Goal: Task Accomplishment & Management: Use online tool/utility

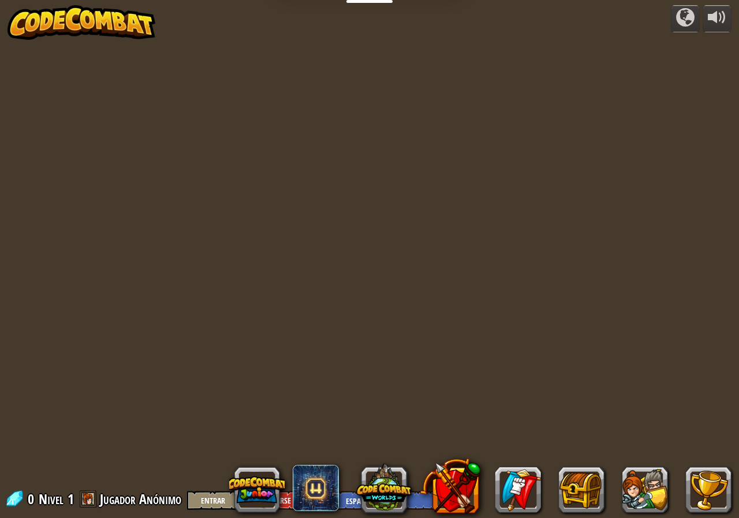
select select "es-ES"
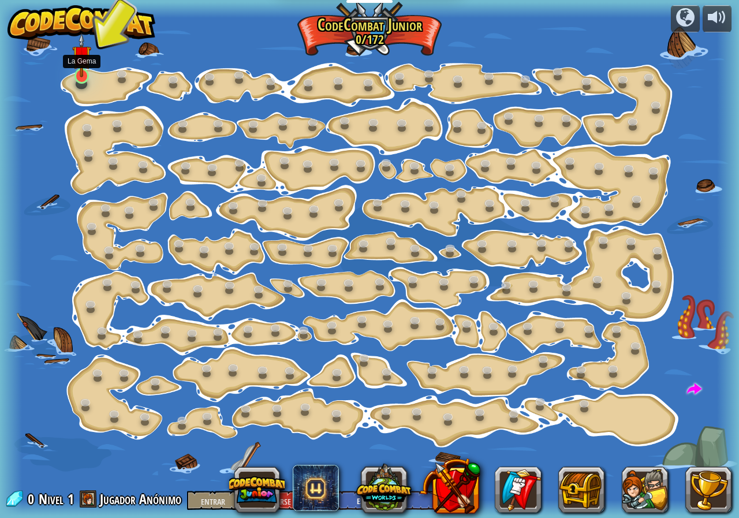
click at [77, 75] on img at bounding box center [81, 55] width 19 height 44
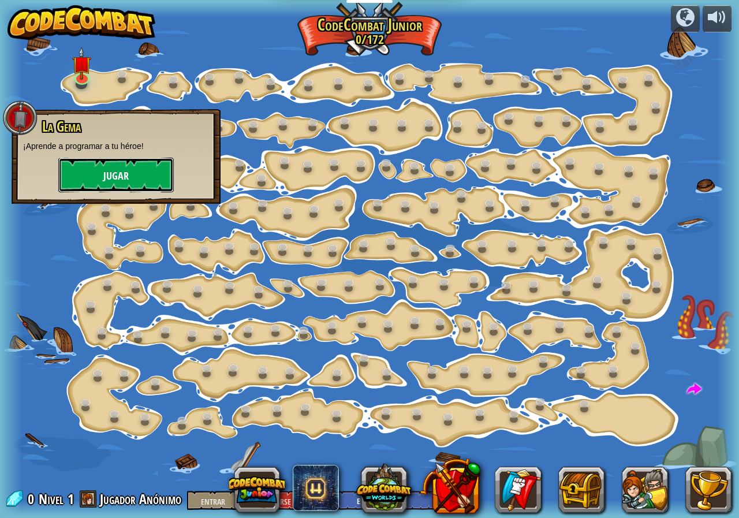
click at [150, 166] on button "Jugar" at bounding box center [116, 175] width 116 height 35
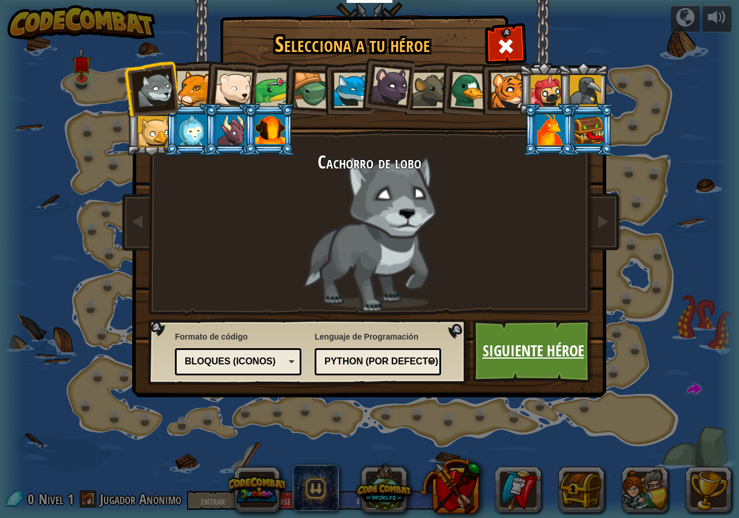
click at [510, 356] on font "Siguiente héroe" at bounding box center [534, 350] width 102 height 21
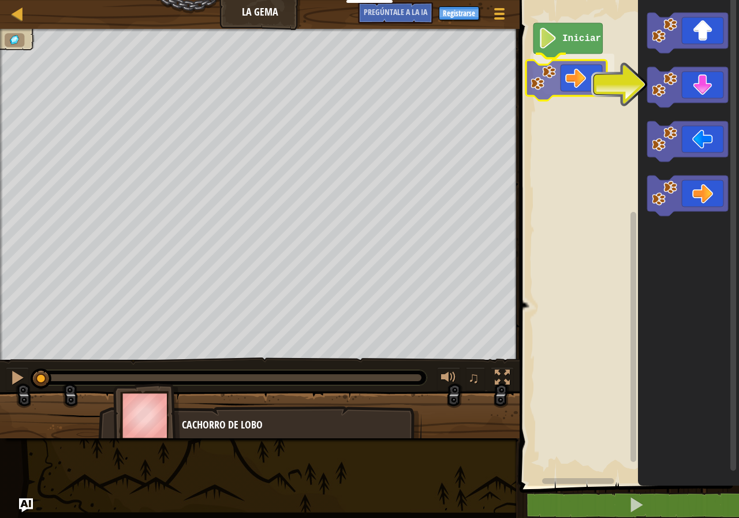
click at [542, 77] on div "Iniciar" at bounding box center [627, 240] width 223 height 492
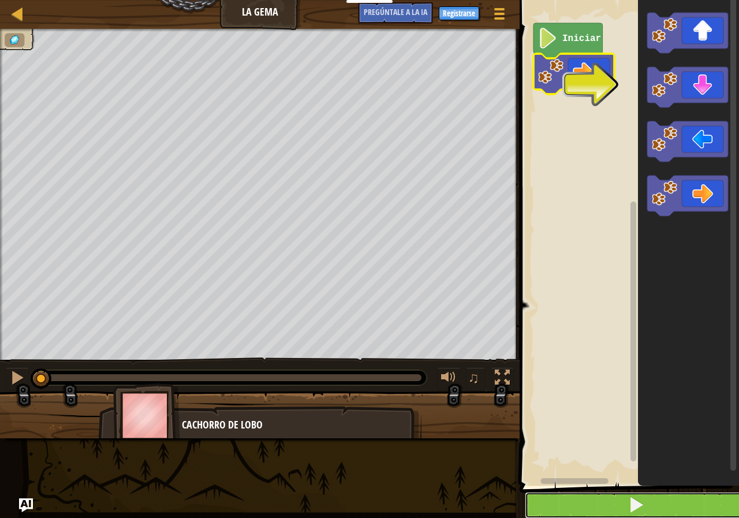
click at [645, 504] on button at bounding box center [636, 505] width 223 height 27
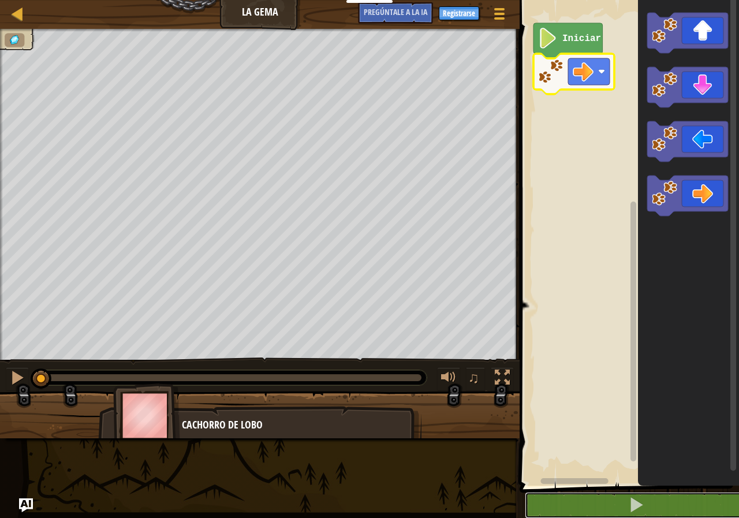
drag, startPoint x: 419, startPoint y: 372, endPoint x: 0, endPoint y: 337, distance: 420.9
click at [0, 337] on div "♫ Cachorro de lobo" at bounding box center [369, 234] width 739 height 410
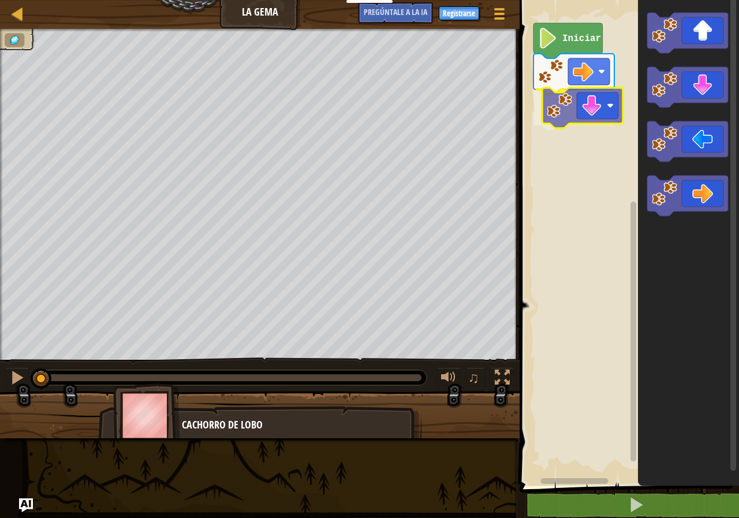
click at [596, 120] on div "Iniciar" at bounding box center [627, 240] width 223 height 492
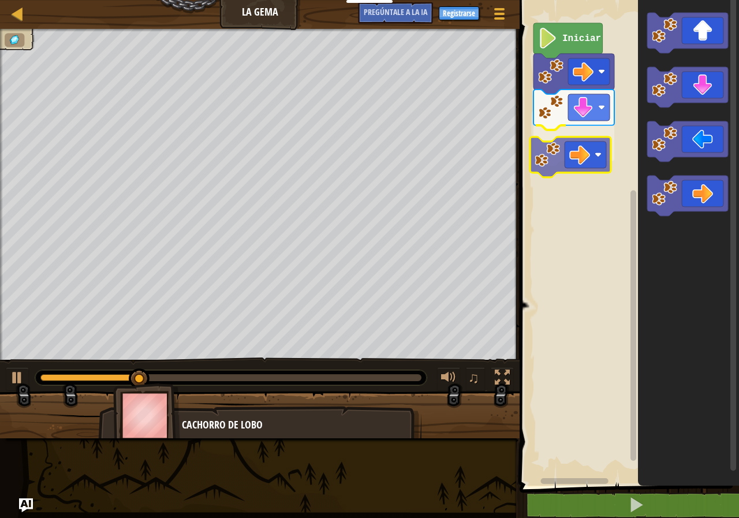
click at [574, 143] on div "Iniciar" at bounding box center [627, 240] width 223 height 492
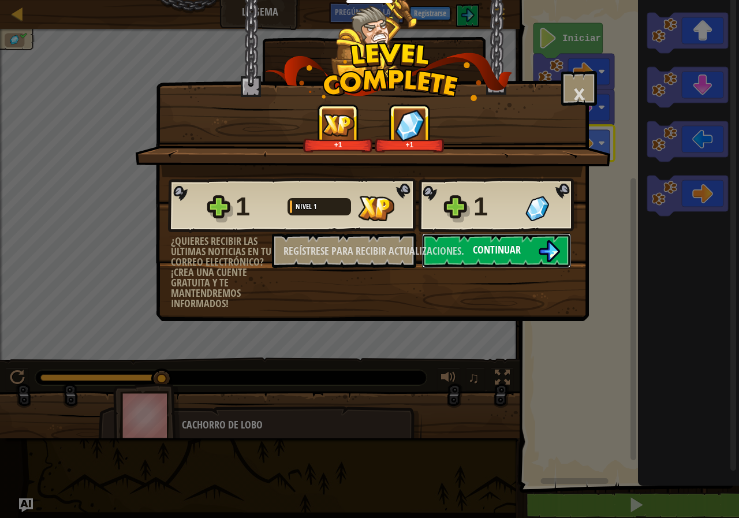
click at [485, 251] on font "Continuar" at bounding box center [497, 250] width 48 height 14
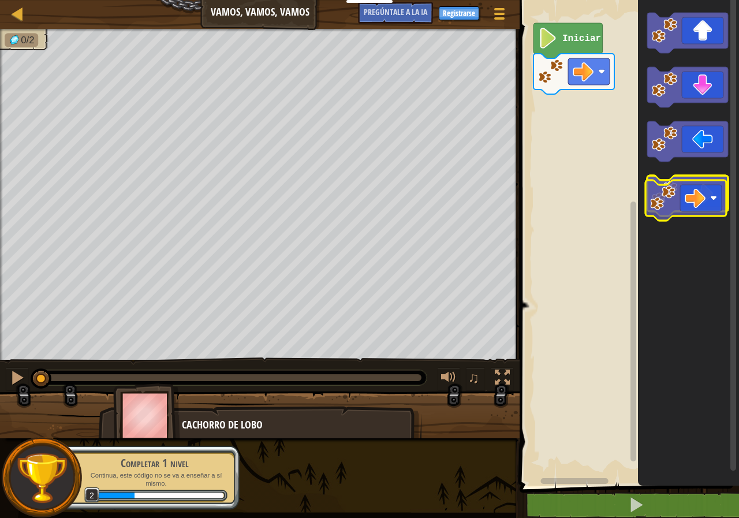
click at [671, 199] on image "Espacio de trabajo de Blockly" at bounding box center [664, 193] width 25 height 25
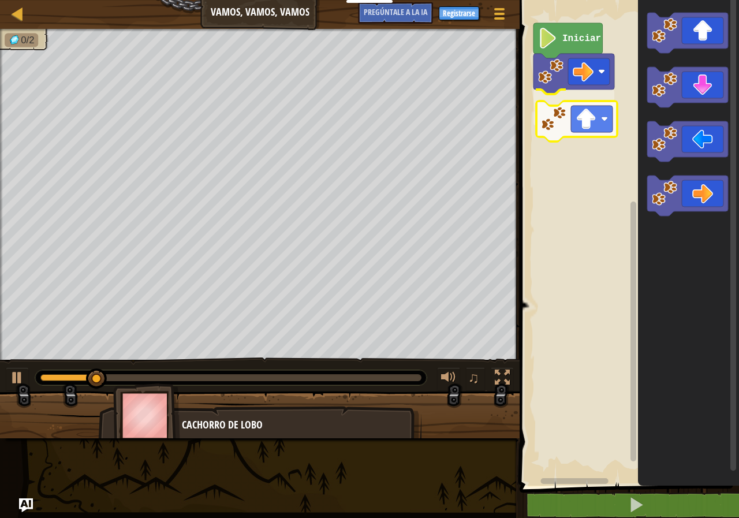
click at [581, 123] on div "Iniciar" at bounding box center [627, 240] width 223 height 492
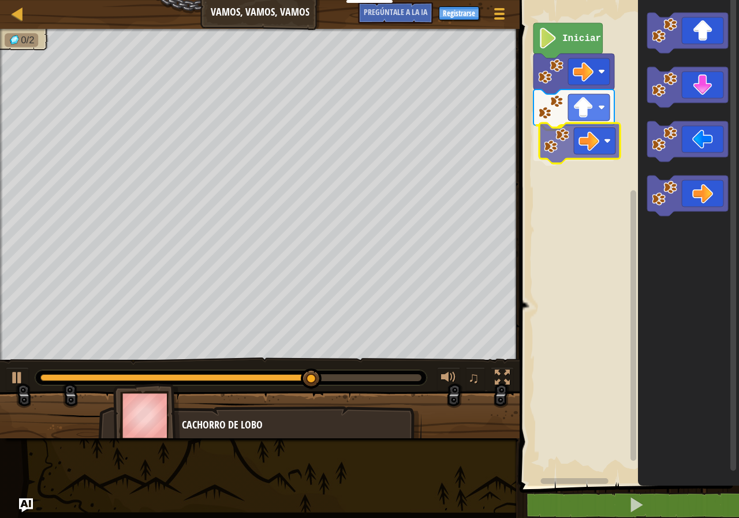
click at [583, 140] on div "Iniciar" at bounding box center [627, 240] width 223 height 492
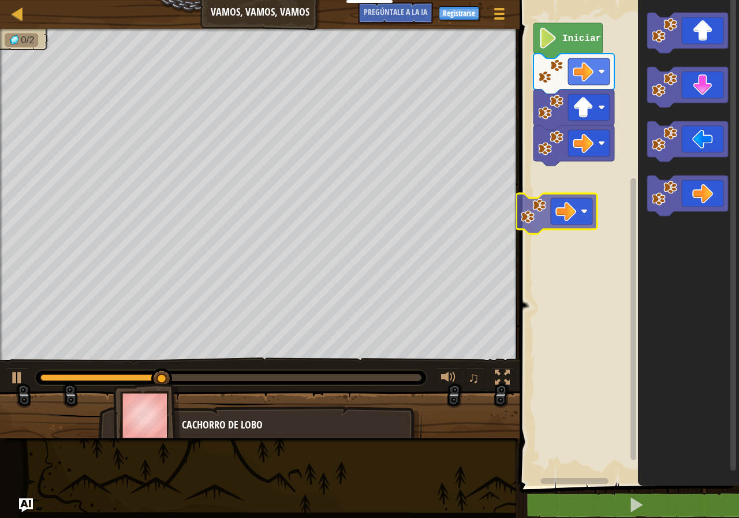
click at [571, 226] on div "Iniciar" at bounding box center [627, 240] width 223 height 492
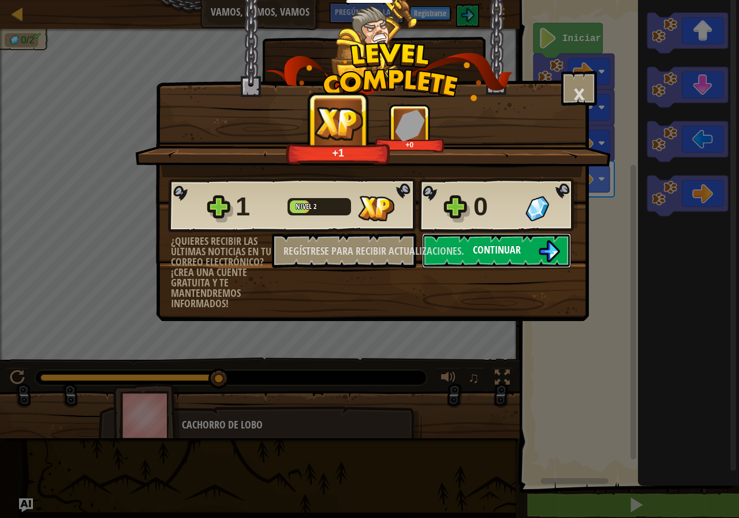
click at [484, 248] on font "Continuar" at bounding box center [497, 250] width 48 height 14
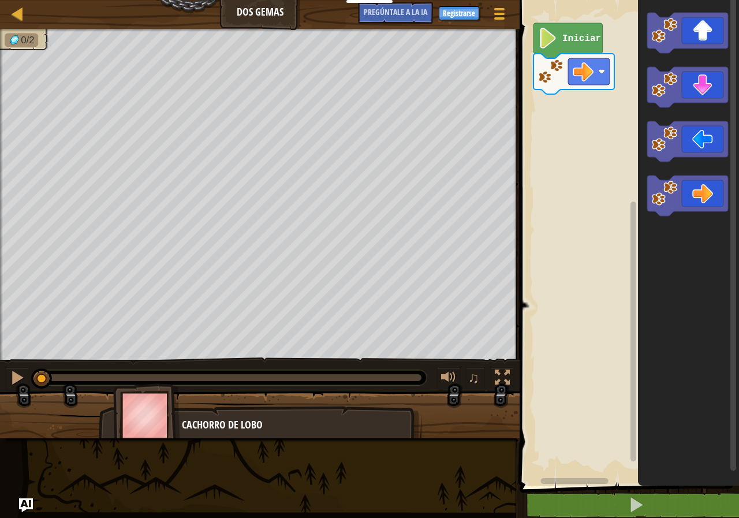
click at [170, 414] on img at bounding box center [146, 416] width 67 height 64
click at [220, 418] on font "Cachorro de lobo" at bounding box center [222, 425] width 81 height 14
click at [592, 218] on div "Iniciar" at bounding box center [627, 240] width 223 height 492
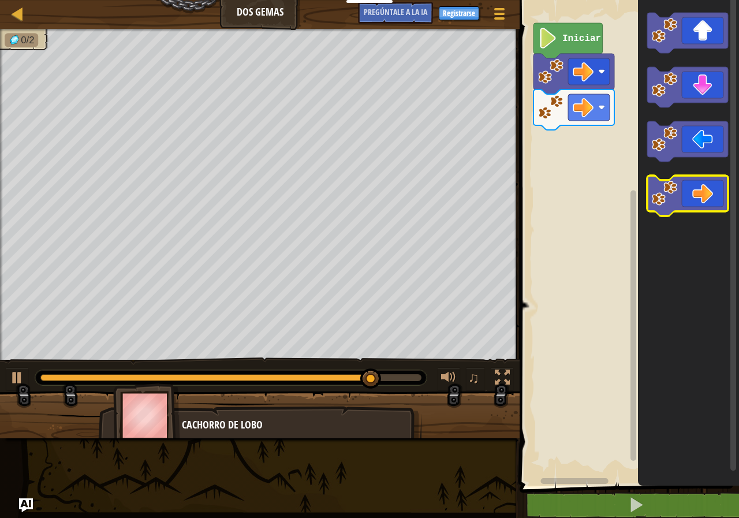
click at [657, 204] on image "Espacio de trabajo de Blockly" at bounding box center [664, 193] width 25 height 25
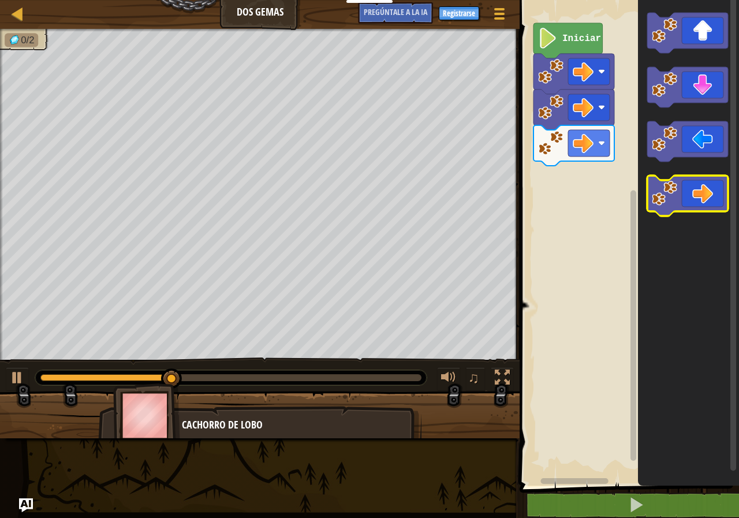
click at [657, 204] on image "Espacio de trabajo de Blockly" at bounding box center [664, 193] width 25 height 25
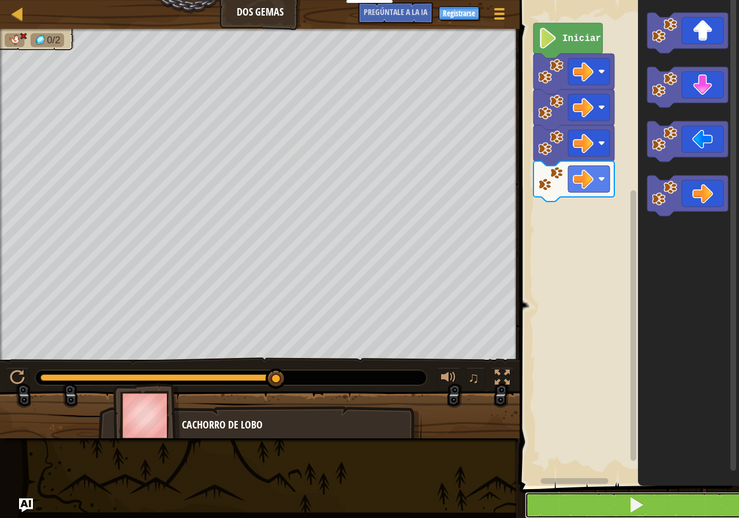
click at [608, 504] on button at bounding box center [636, 505] width 223 height 27
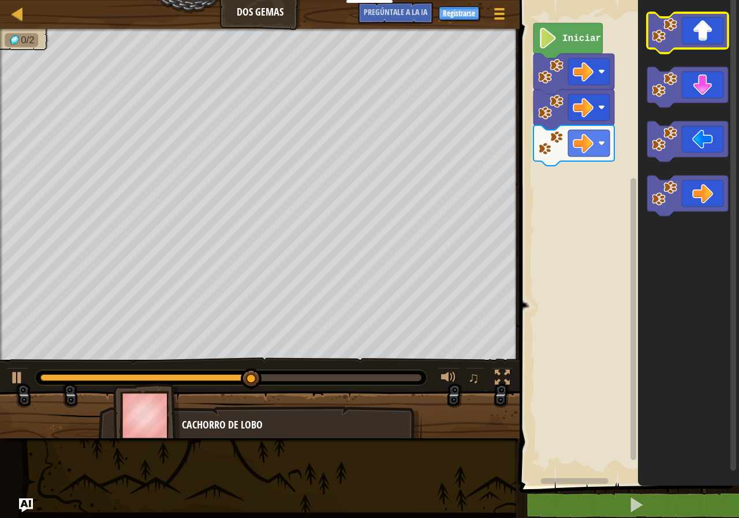
click at [678, 40] on icon "Espacio de trabajo de Blockly" at bounding box center [688, 33] width 81 height 40
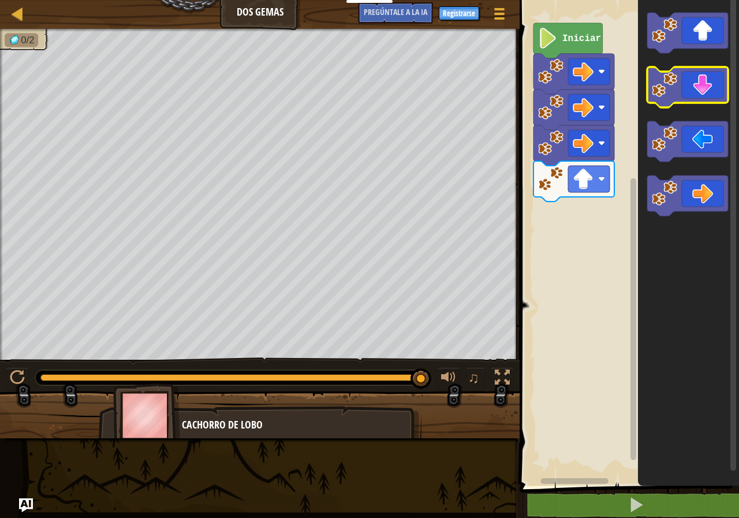
click at [669, 98] on icon "Espacio de trabajo de Blockly" at bounding box center [688, 87] width 81 height 40
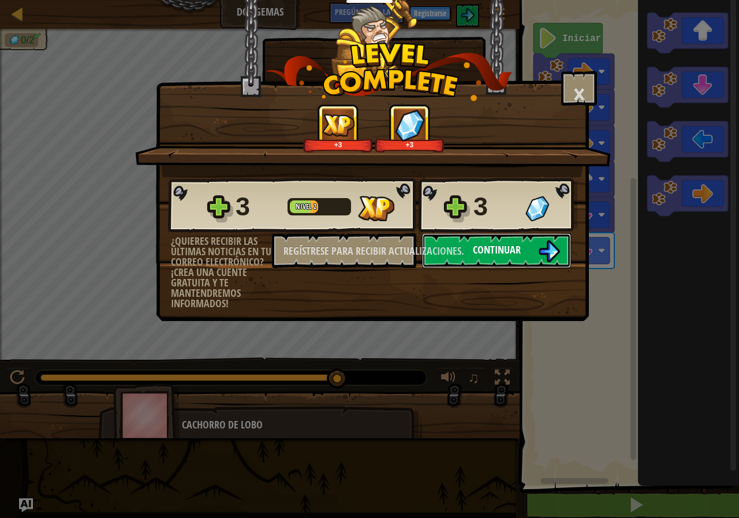
click at [522, 261] on button "Continuar" at bounding box center [496, 250] width 149 height 35
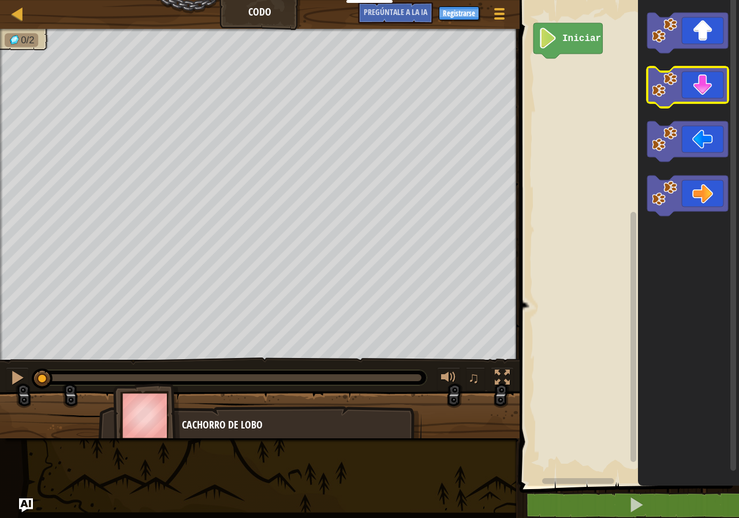
click at [678, 98] on icon "Espacio de trabajo de Blockly" at bounding box center [688, 87] width 81 height 40
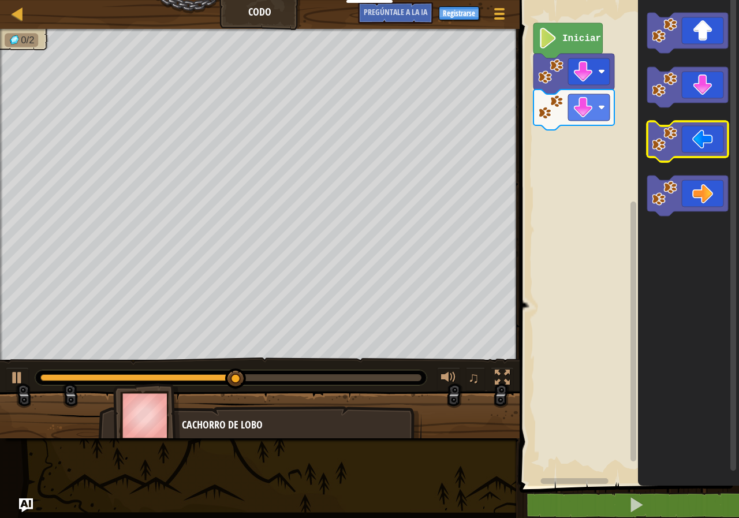
click at [670, 153] on icon "Espacio de trabajo de Blockly" at bounding box center [688, 141] width 81 height 40
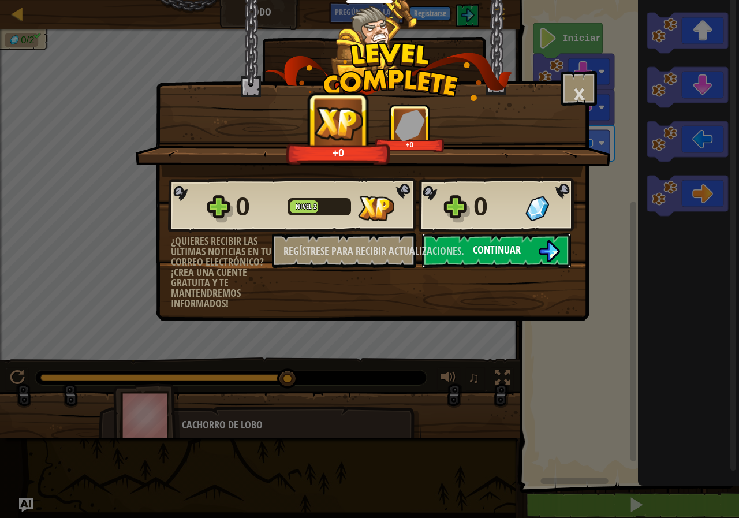
click at [496, 253] on font "Continuar" at bounding box center [497, 250] width 48 height 14
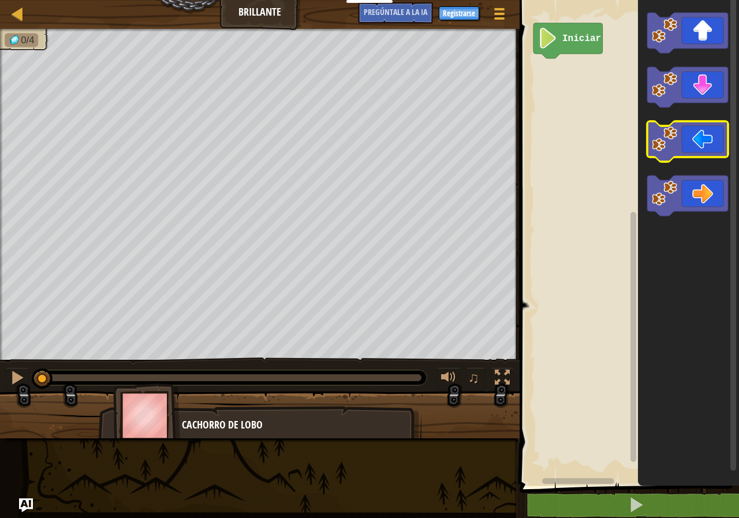
click at [682, 151] on icon "Espacio de trabajo de Blockly" at bounding box center [688, 141] width 81 height 40
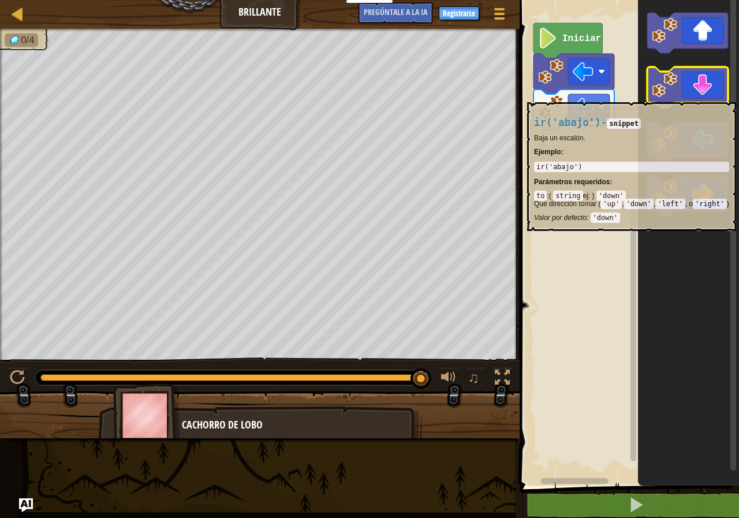
click at [675, 96] on image "Espacio de trabajo de Blockly" at bounding box center [664, 84] width 25 height 25
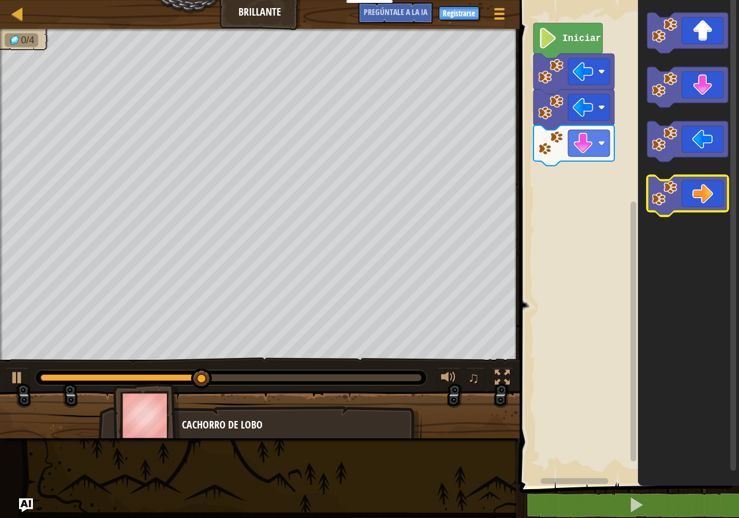
click at [677, 203] on image "Espacio de trabajo de Blockly" at bounding box center [664, 193] width 25 height 25
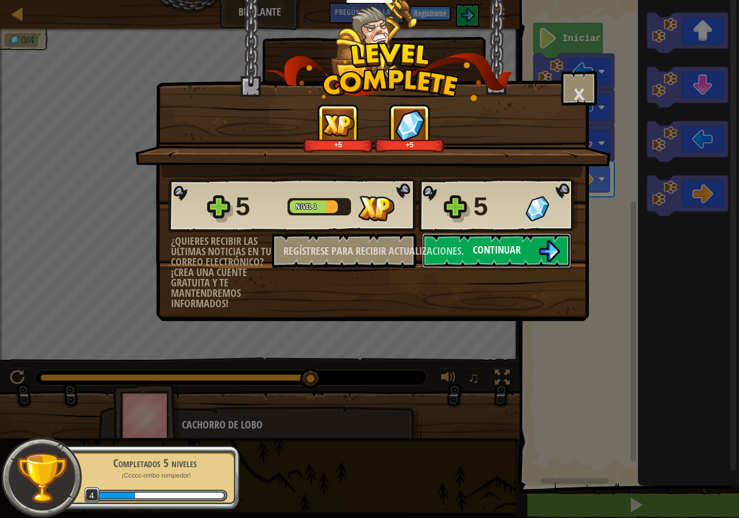
click at [488, 254] on font "Continuar" at bounding box center [497, 250] width 48 height 14
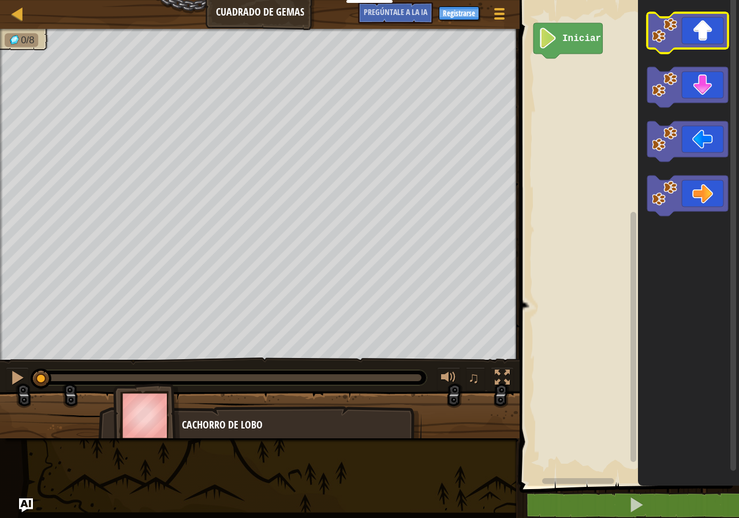
click at [673, 36] on image "Espacio de trabajo de Blockly" at bounding box center [664, 30] width 25 height 25
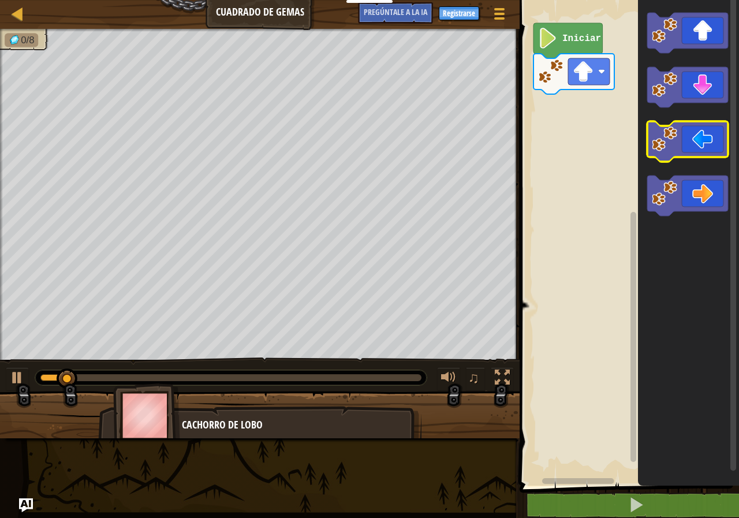
click at [664, 151] on image "Espacio de trabajo de Blockly" at bounding box center [664, 139] width 25 height 25
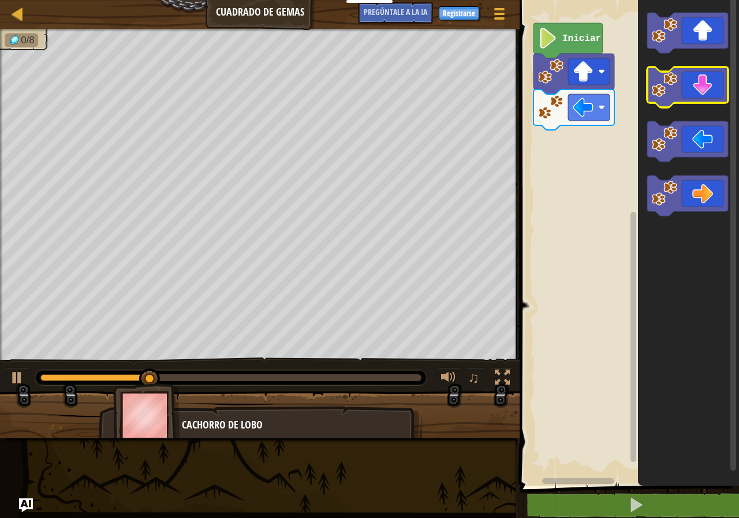
click at [671, 96] on image "Espacio de trabajo de Blockly" at bounding box center [664, 84] width 25 height 25
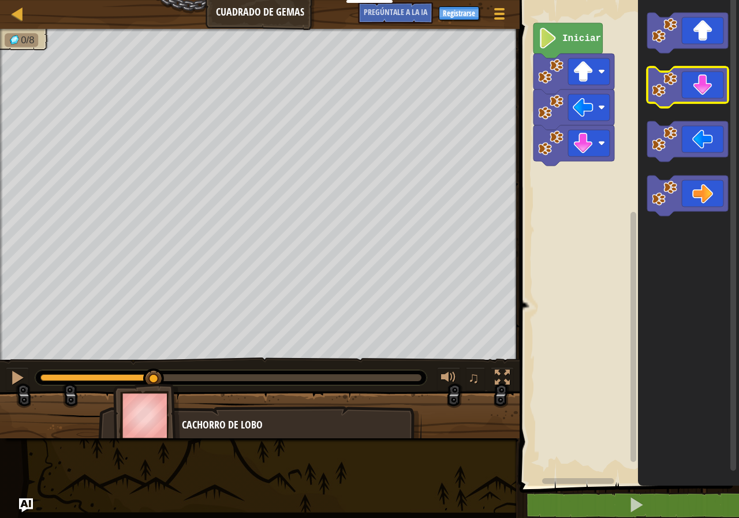
click at [671, 95] on image "Espacio de trabajo de Blockly" at bounding box center [664, 84] width 25 height 25
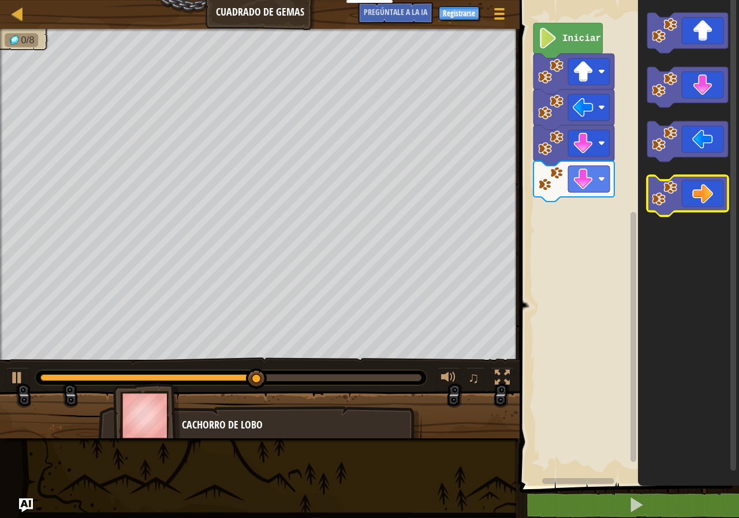
click at [699, 202] on icon "Espacio de trabajo de Blockly" at bounding box center [688, 196] width 81 height 40
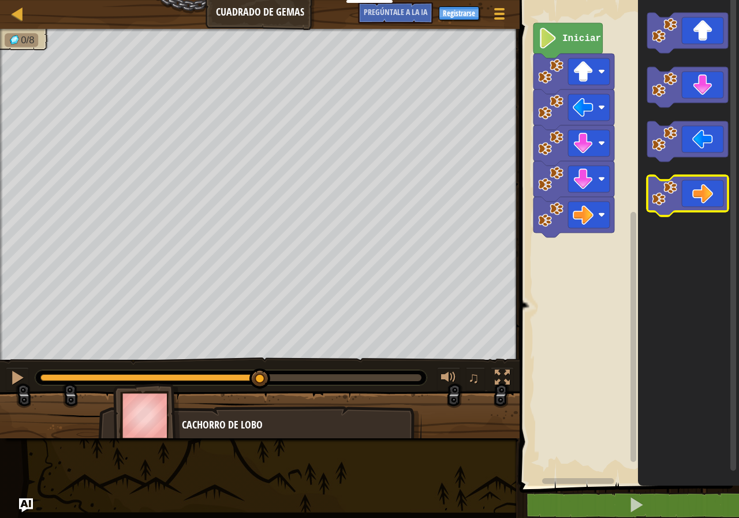
click at [699, 202] on icon "Espacio de trabajo de Blockly" at bounding box center [688, 196] width 81 height 40
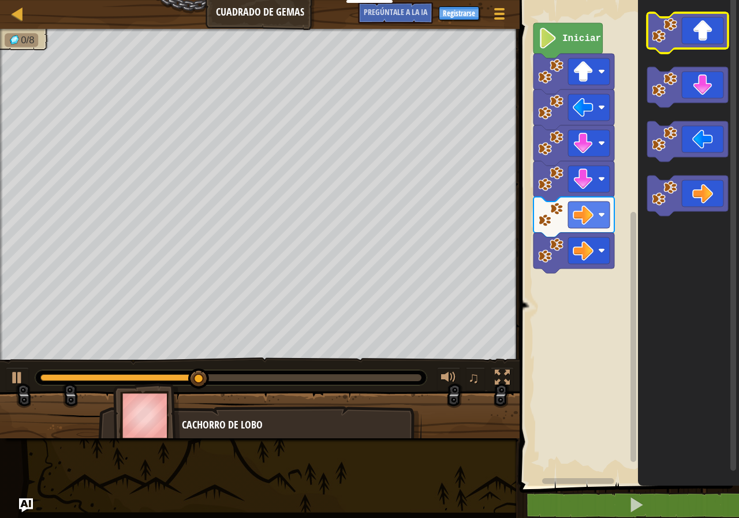
click at [686, 35] on icon "Espacio de trabajo de Blockly" at bounding box center [688, 33] width 81 height 40
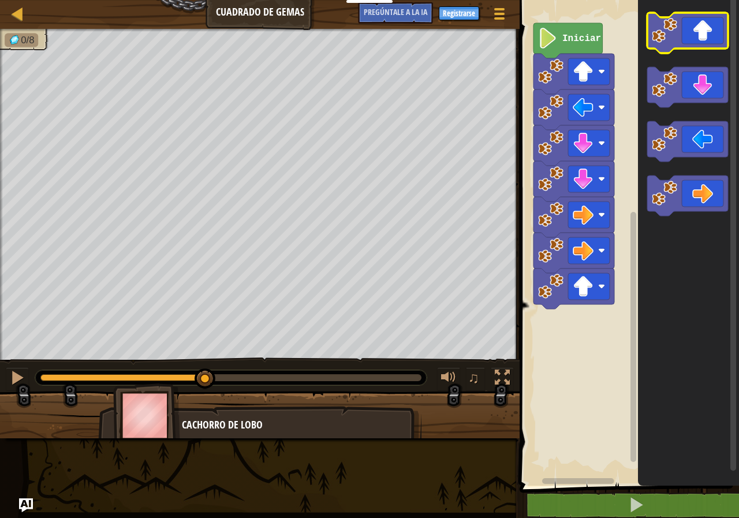
click at [686, 35] on icon "Espacio de trabajo de Blockly" at bounding box center [688, 33] width 81 height 40
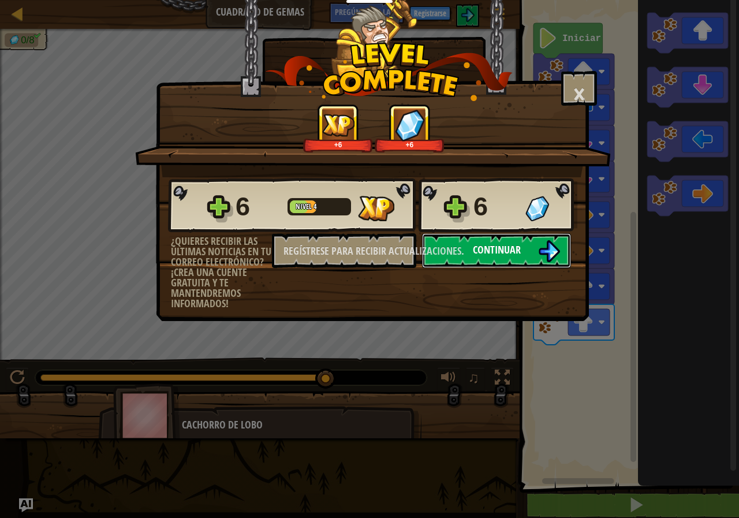
click at [492, 255] on font "Continuar" at bounding box center [497, 250] width 48 height 14
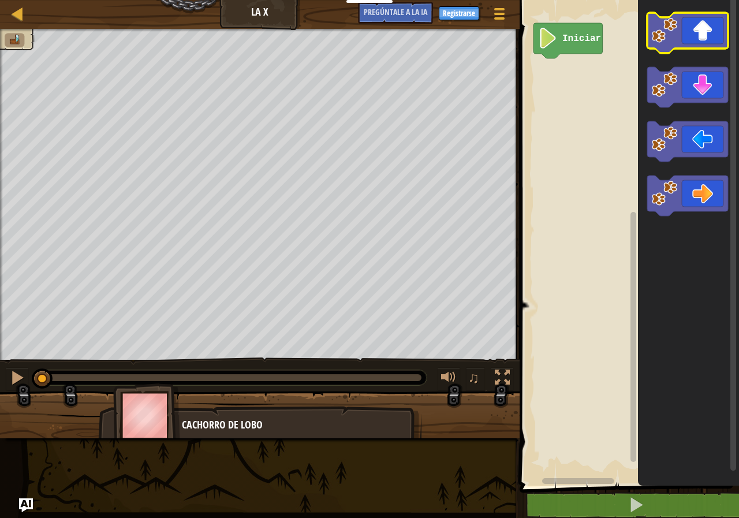
click at [680, 39] on icon "Espacio de trabajo de Blockly" at bounding box center [688, 33] width 81 height 40
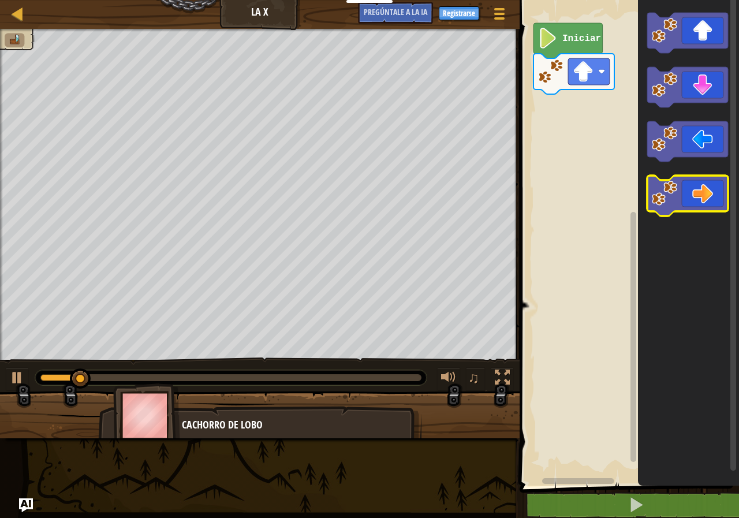
click at [668, 195] on image "Espacio de trabajo de Blockly" at bounding box center [664, 193] width 25 height 25
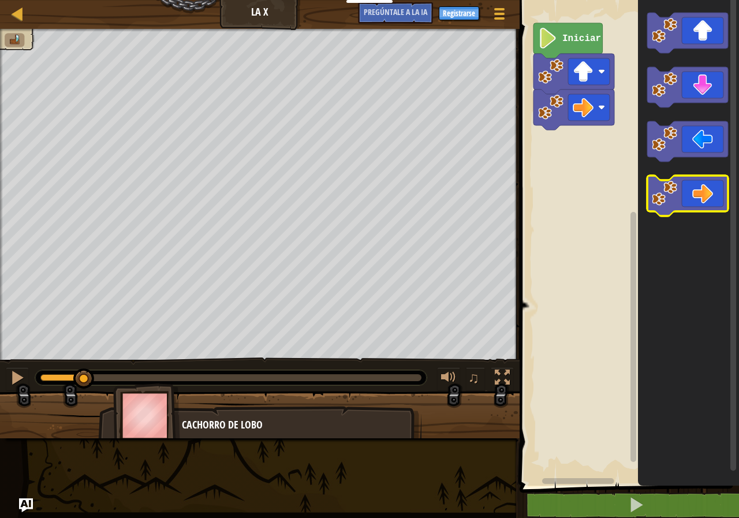
click at [668, 195] on image "Espacio de trabajo de Blockly" at bounding box center [664, 193] width 25 height 25
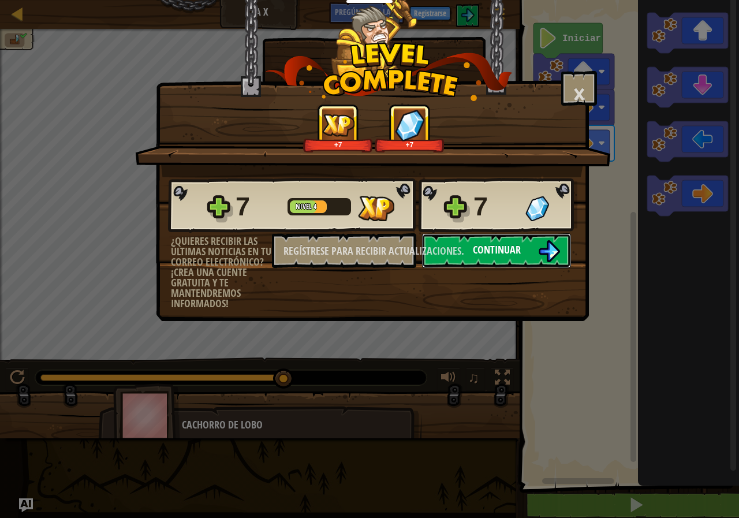
click at [531, 251] on button "Continuar" at bounding box center [496, 250] width 149 height 35
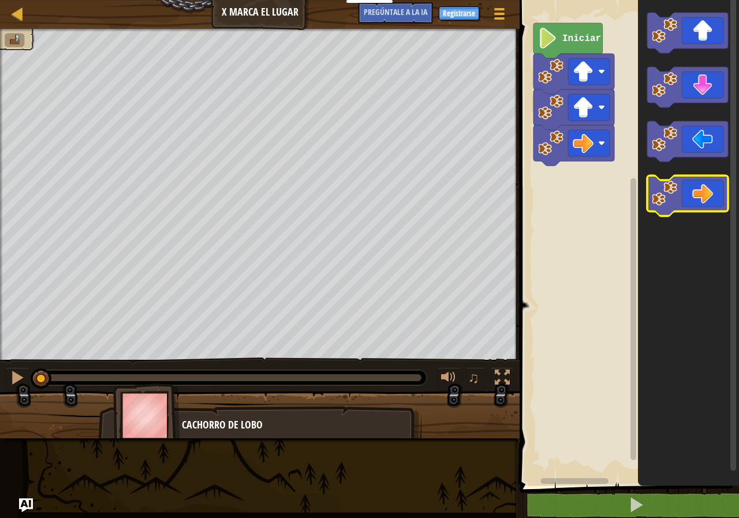
click at [659, 202] on image "Espacio de trabajo de Blockly" at bounding box center [664, 193] width 25 height 25
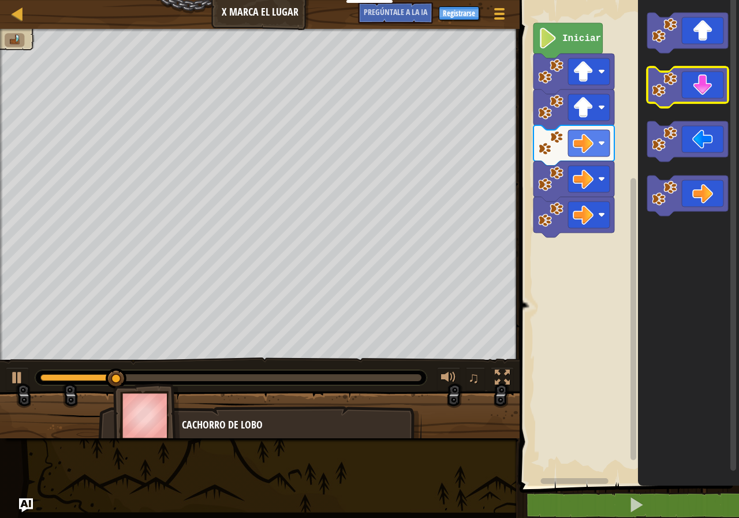
click at [682, 88] on icon "Espacio de trabajo de Blockly" at bounding box center [688, 87] width 81 height 40
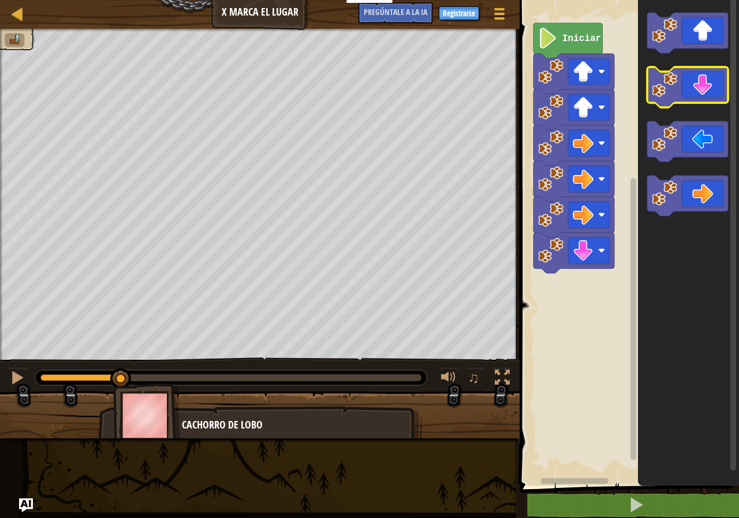
click at [682, 88] on icon "Espacio de trabajo de Blockly" at bounding box center [688, 87] width 81 height 40
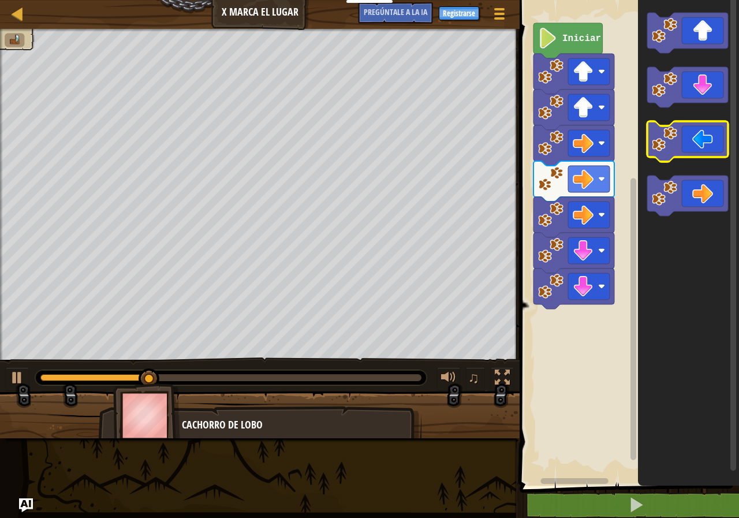
click at [672, 147] on image "Espacio de trabajo de Blockly" at bounding box center [664, 139] width 25 height 25
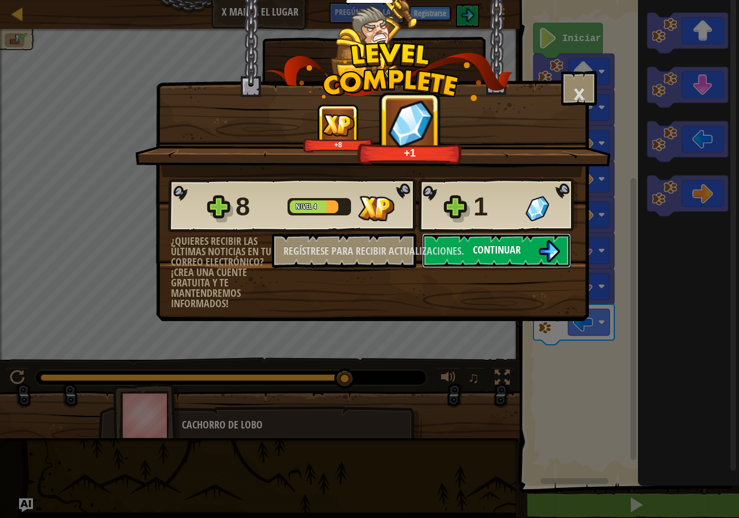
click at [514, 250] on font "Continuar" at bounding box center [497, 250] width 48 height 14
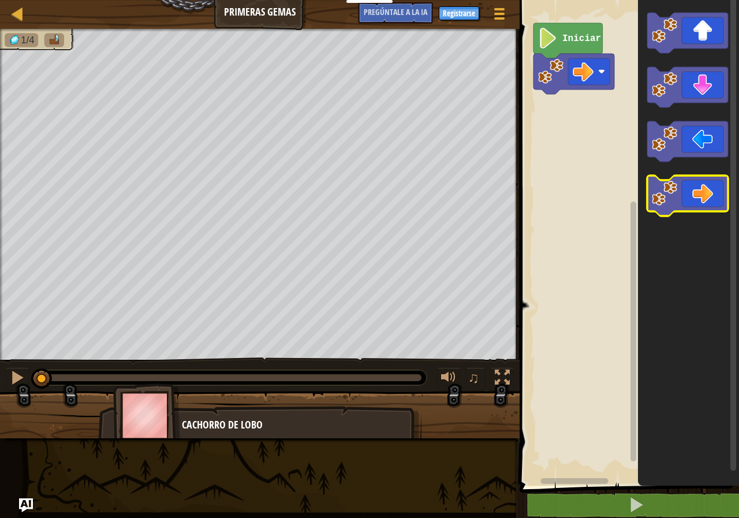
click at [674, 201] on icon "Espacio de trabajo de Blockly" at bounding box center [688, 196] width 81 height 40
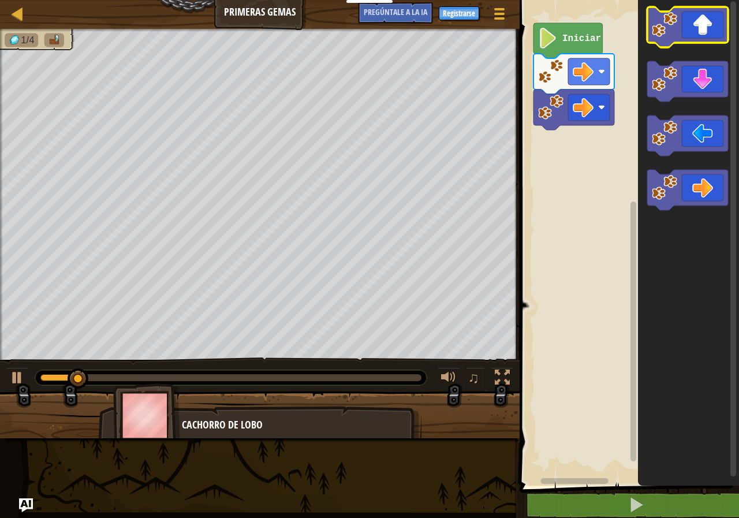
click at [679, 23] on icon "Espacio de trabajo de Blockly" at bounding box center [688, 27] width 81 height 40
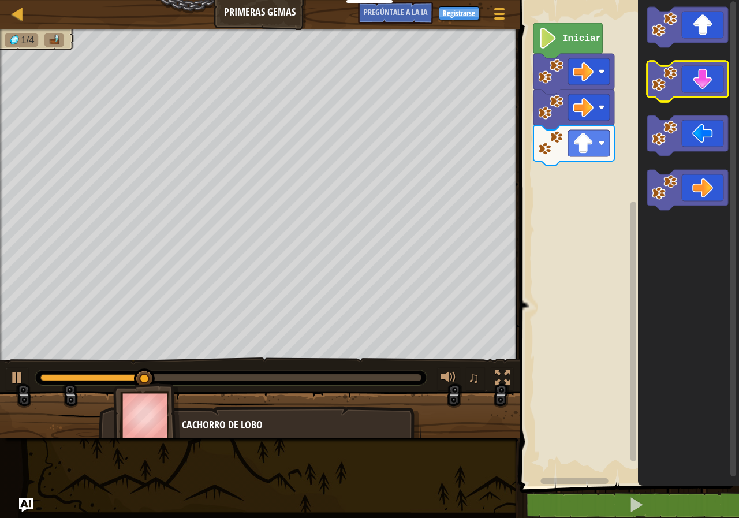
click at [672, 88] on image "Espacio de trabajo de Blockly" at bounding box center [664, 78] width 25 height 25
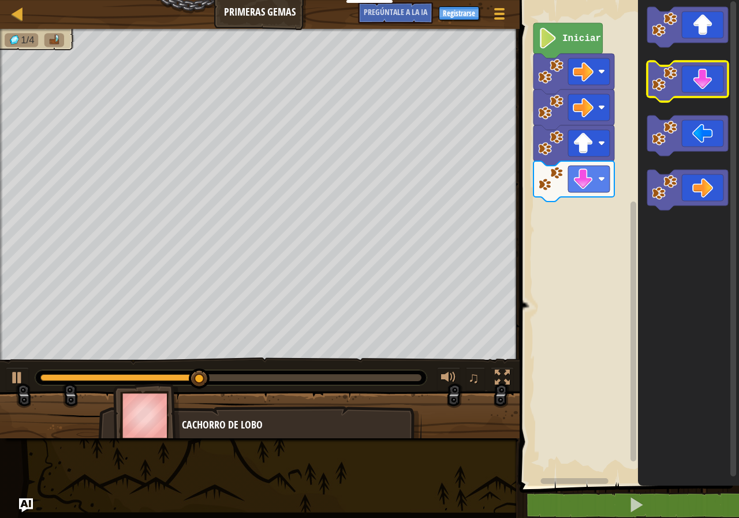
click at [671, 92] on icon "Espacio de trabajo de Blockly" at bounding box center [688, 81] width 81 height 40
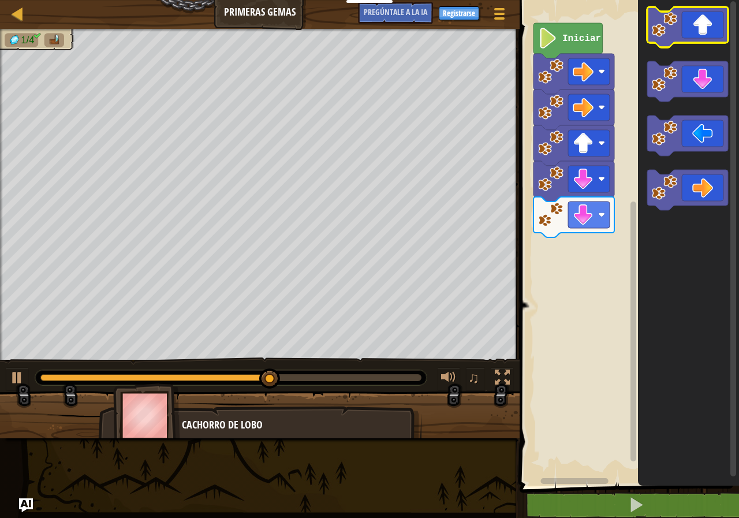
click at [702, 30] on icon "Espacio de trabajo de Blockly" at bounding box center [688, 27] width 81 height 40
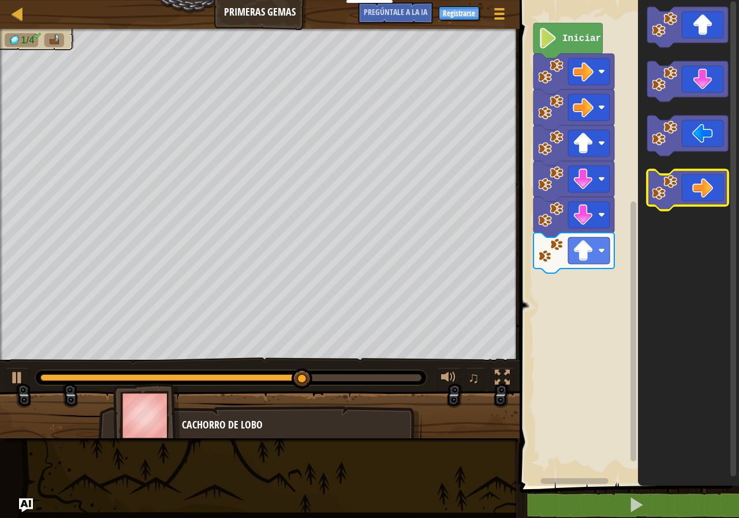
click at [692, 199] on icon "Espacio de trabajo de Blockly" at bounding box center [688, 190] width 81 height 40
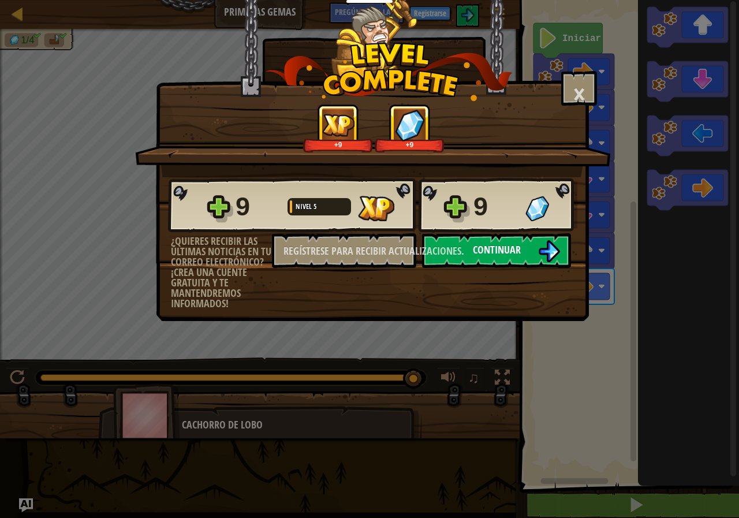
click at [492, 249] on font "Continuar" at bounding box center [497, 250] width 48 height 14
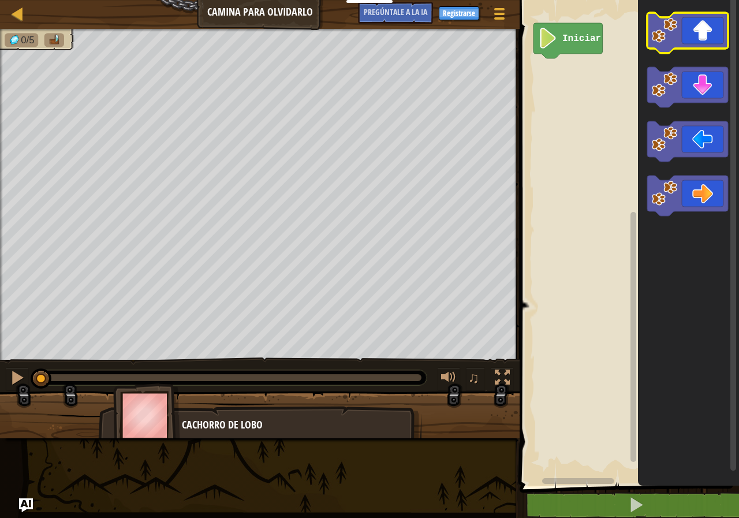
click at [659, 43] on image "Espacio de trabajo de Blockly" at bounding box center [664, 30] width 25 height 25
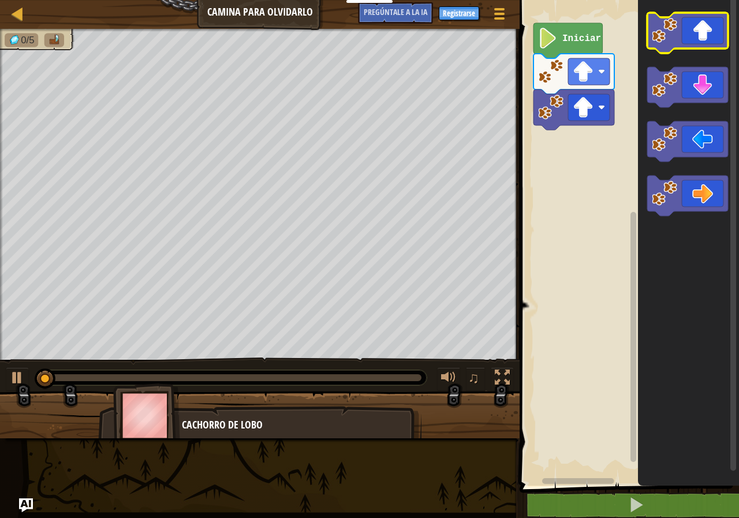
click at [659, 43] on image "Espacio de trabajo de Blockly" at bounding box center [664, 30] width 25 height 25
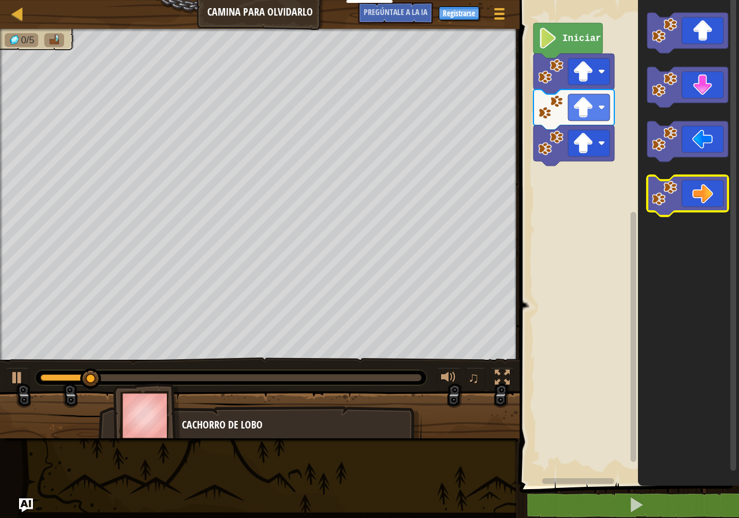
click at [678, 191] on icon "Espacio de trabajo de Blockly" at bounding box center [688, 196] width 81 height 40
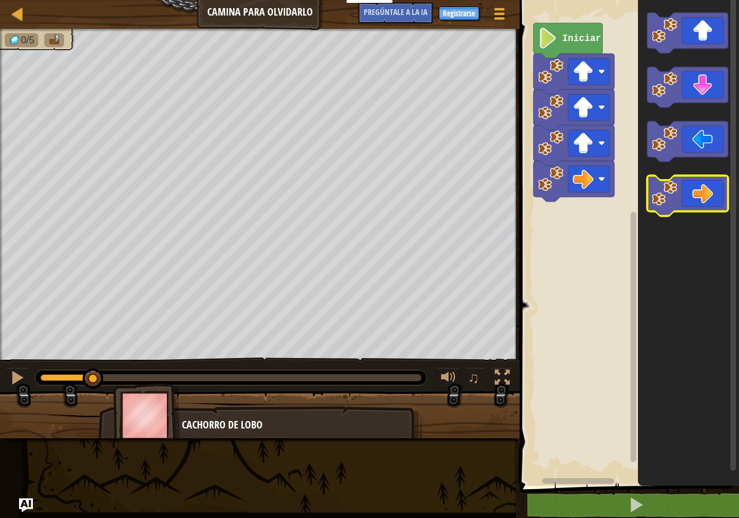
click at [678, 191] on icon "Espacio de trabajo de Blockly" at bounding box center [688, 196] width 81 height 40
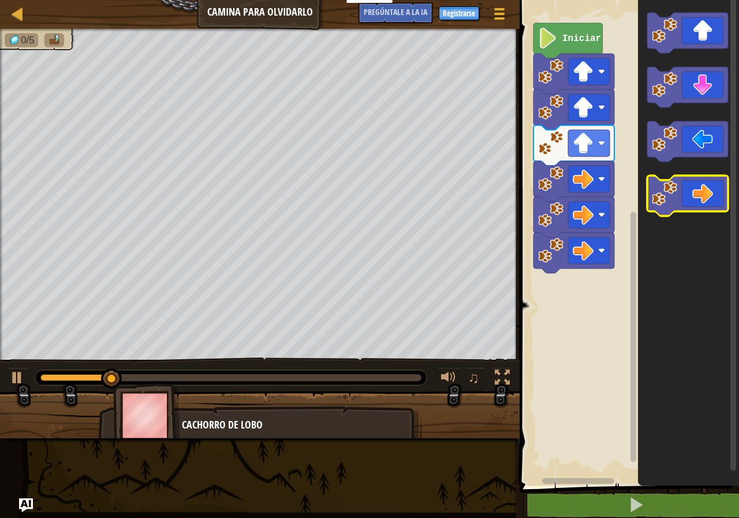
click at [678, 191] on icon "Espacio de trabajo de Blockly" at bounding box center [688, 196] width 81 height 40
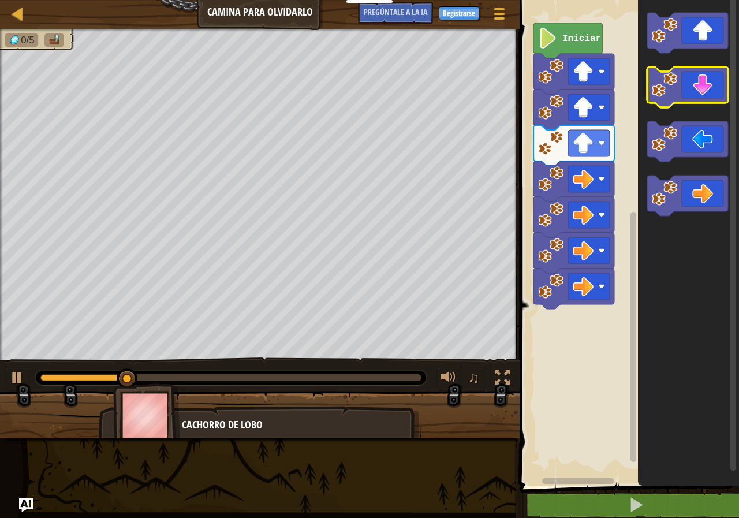
click at [681, 78] on icon "Espacio de trabajo de Blockly" at bounding box center [688, 87] width 81 height 40
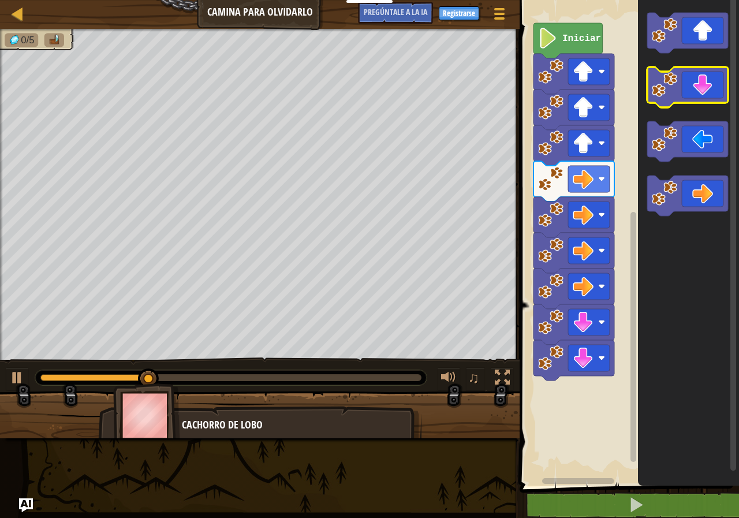
click at [680, 95] on icon "Espacio de trabajo de Blockly" at bounding box center [688, 87] width 81 height 40
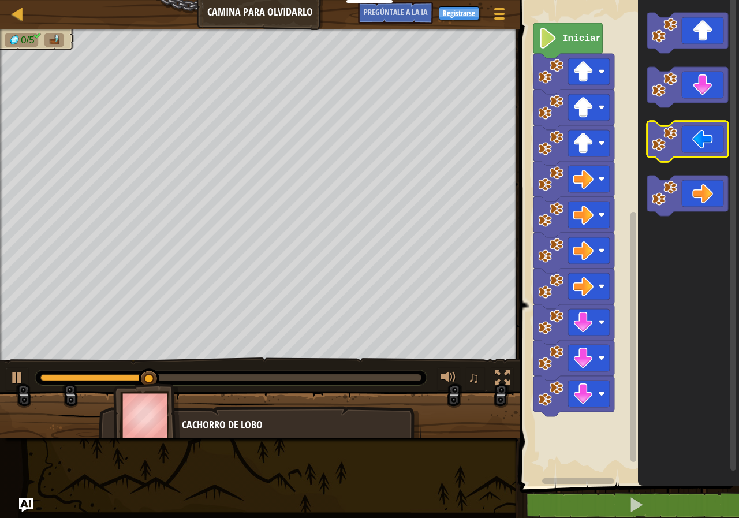
click at [674, 136] on image "Espacio de trabajo de Blockly" at bounding box center [664, 139] width 25 height 25
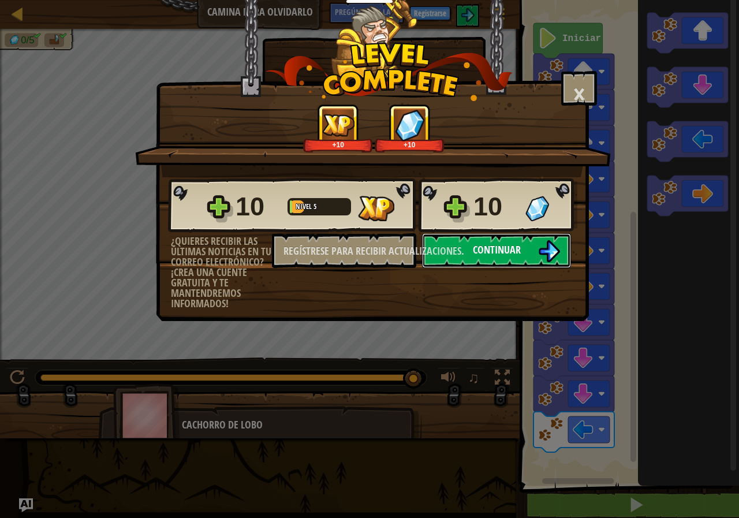
click at [478, 250] on font "Continuar" at bounding box center [497, 250] width 48 height 14
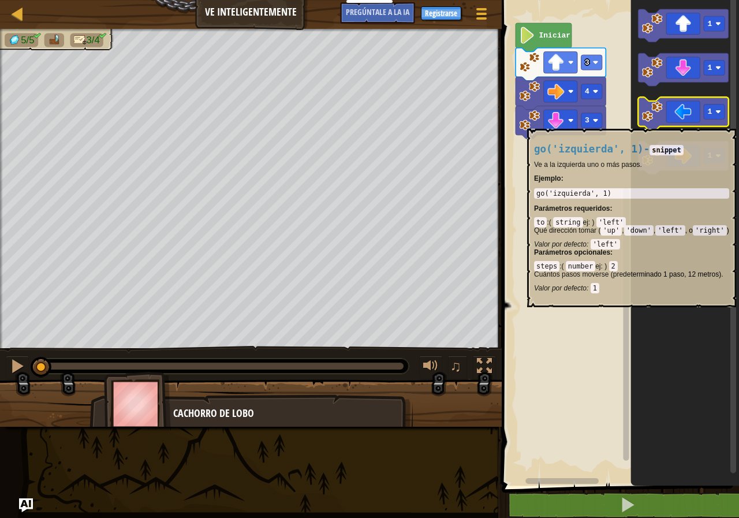
click at [667, 123] on icon "Espacio de trabajo de Blockly" at bounding box center [683, 113] width 90 height 33
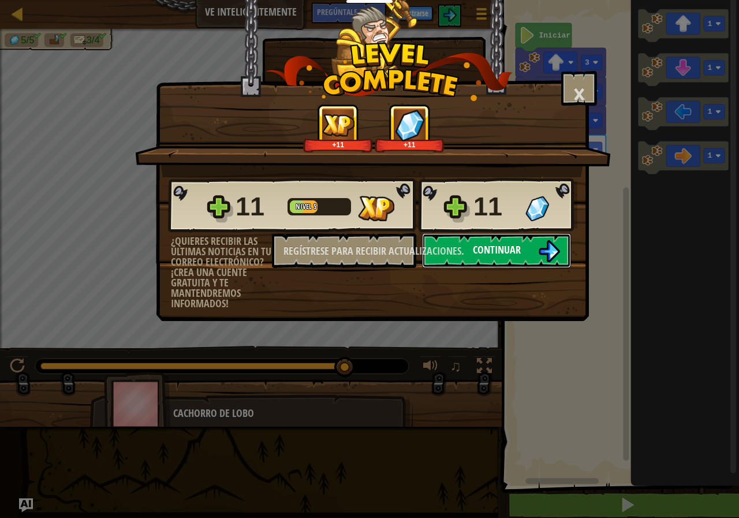
click at [493, 248] on font "Continuar" at bounding box center [497, 250] width 48 height 14
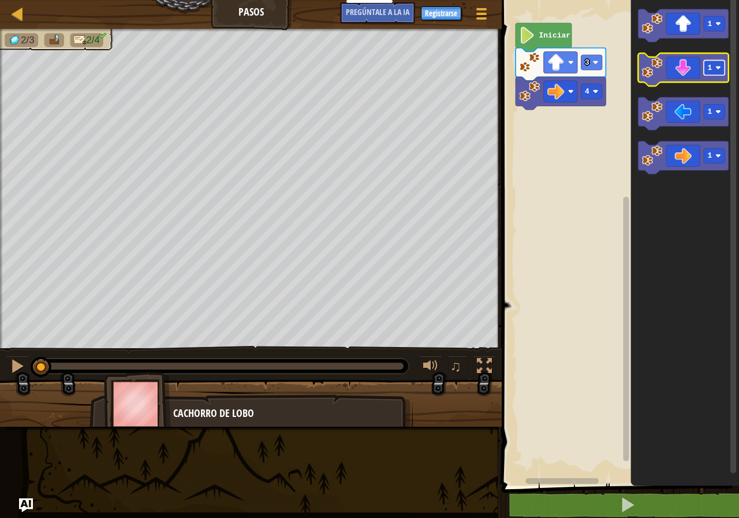
click at [708, 71] on text "1" at bounding box center [710, 68] width 5 height 9
click at [682, 79] on icon "Espacio de trabajo de Blockly" at bounding box center [683, 69] width 90 height 33
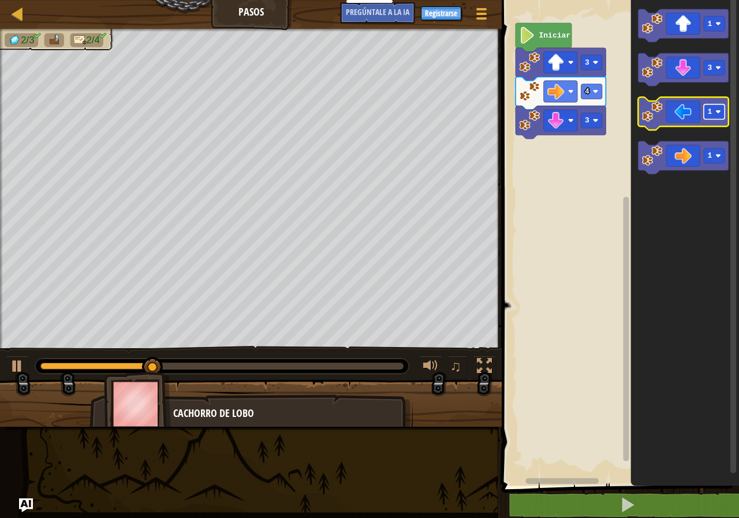
click at [722, 109] on rect "Espacio de trabajo de Blockly" at bounding box center [714, 112] width 21 height 15
click at [684, 127] on icon "Espacio de trabajo de Blockly" at bounding box center [683, 113] width 90 height 33
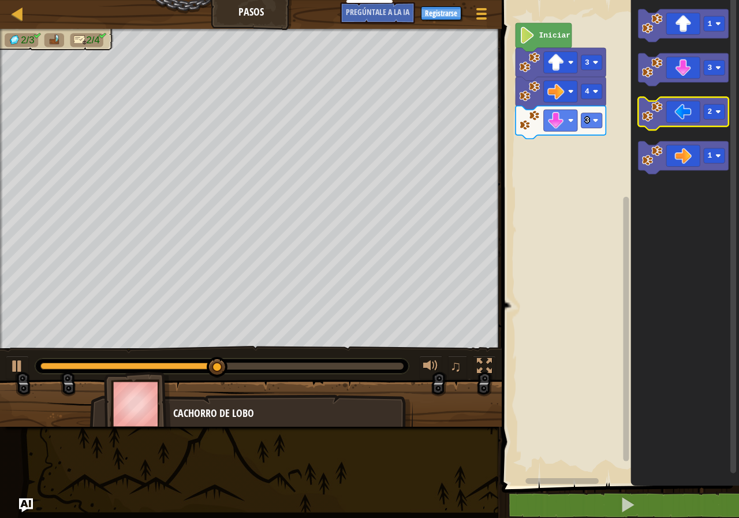
click at [698, 117] on icon "Espacio de trabajo de Blockly" at bounding box center [683, 113] width 90 height 33
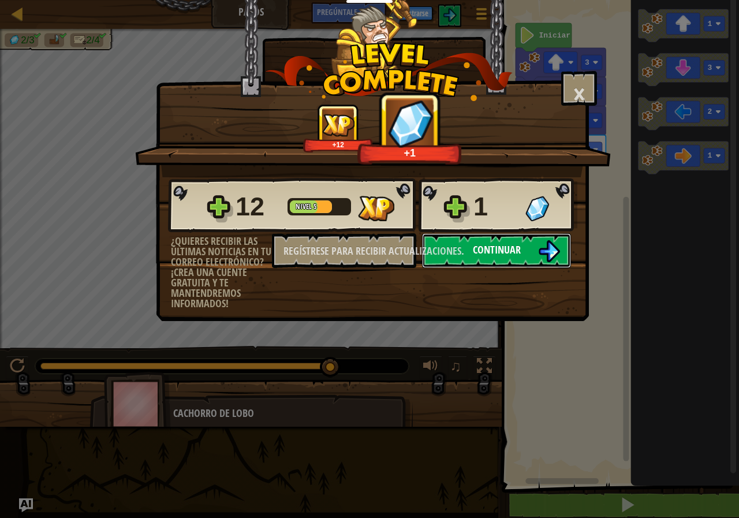
click at [510, 246] on font "Continuar" at bounding box center [497, 250] width 48 height 14
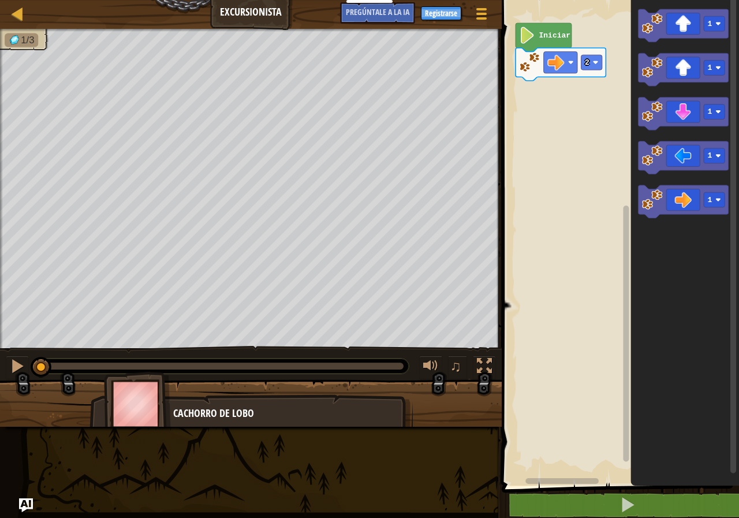
click at [679, 283] on icon "Espacio de trabajo de Blockly" at bounding box center [685, 240] width 109 height 492
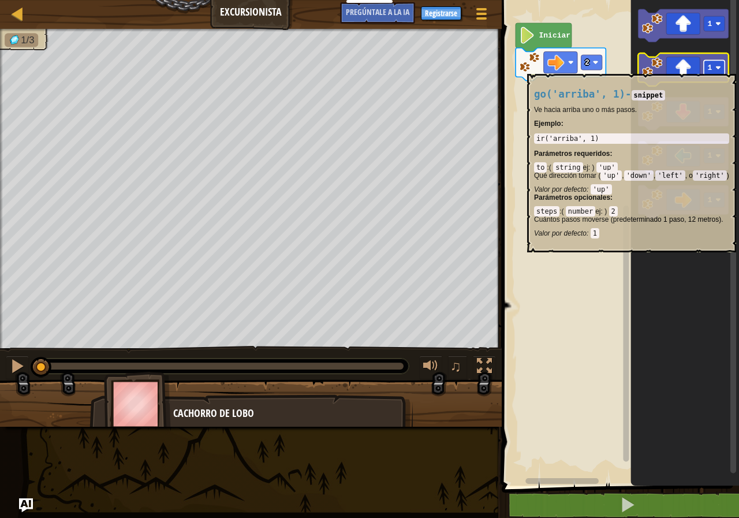
click at [715, 68] on rect "Espacio de trabajo de Blockly" at bounding box center [714, 67] width 21 height 15
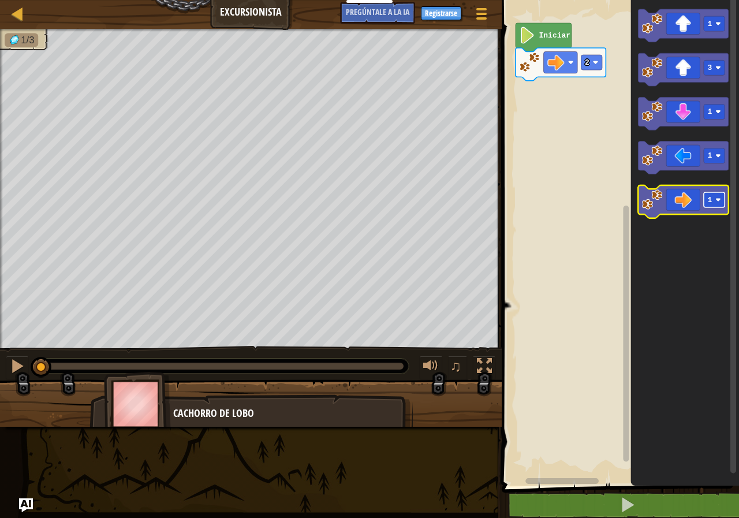
click at [712, 202] on text "1" at bounding box center [710, 200] width 5 height 9
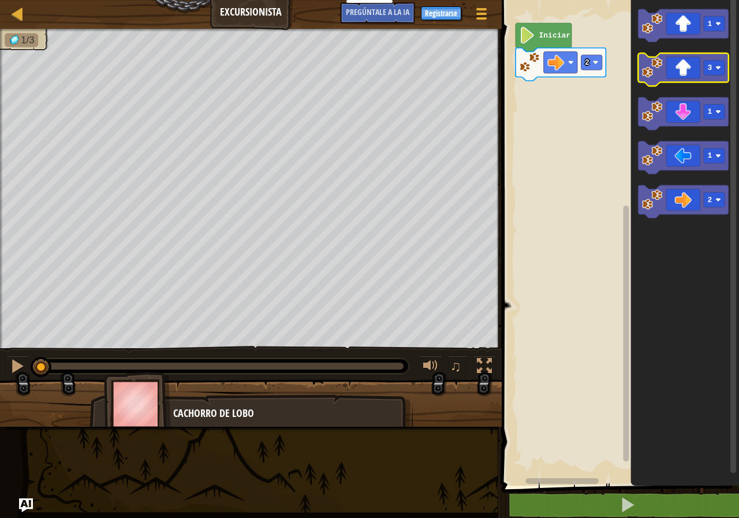
click at [683, 96] on icon "1 3 1 1 2" at bounding box center [685, 240] width 109 height 492
click at [691, 61] on icon "Espacio de trabajo de Blockly" at bounding box center [683, 69] width 90 height 33
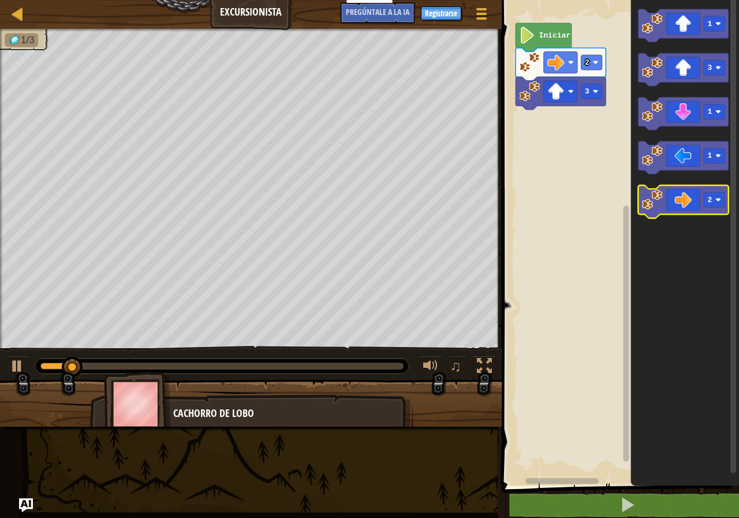
click at [677, 205] on icon "Espacio de trabajo de Blockly" at bounding box center [683, 201] width 90 height 33
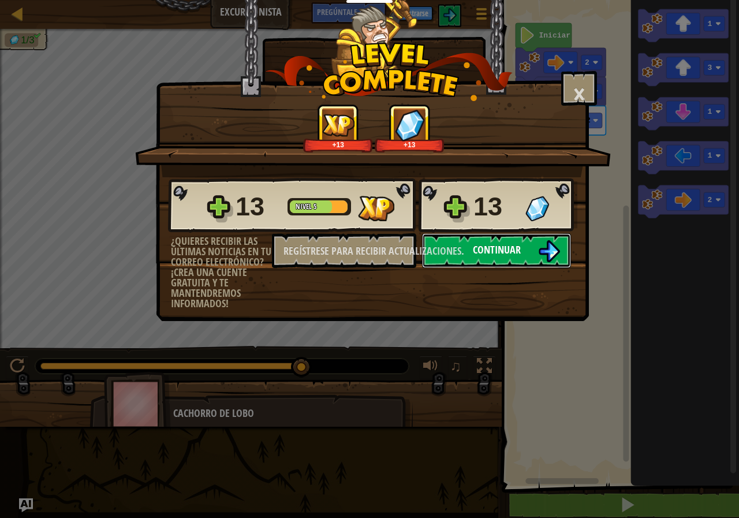
click at [497, 246] on font "Continuar" at bounding box center [497, 250] width 48 height 14
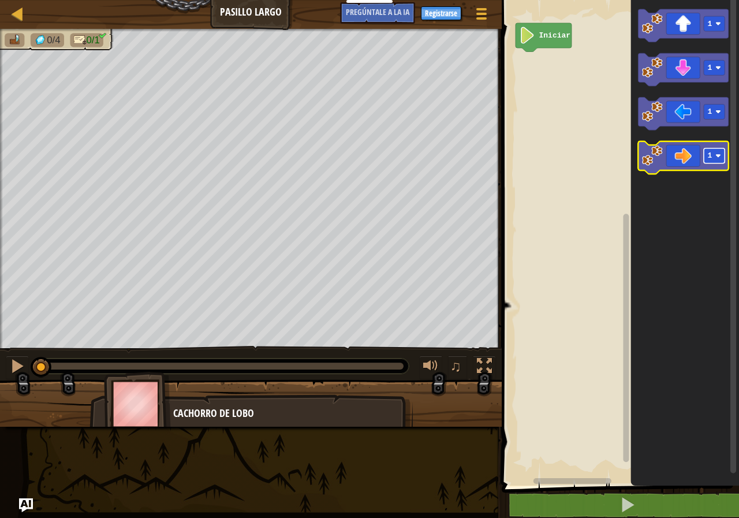
click at [709, 156] on text "1" at bounding box center [710, 155] width 5 height 9
click at [690, 163] on icon "Espacio de trabajo de Blockly" at bounding box center [683, 158] width 90 height 33
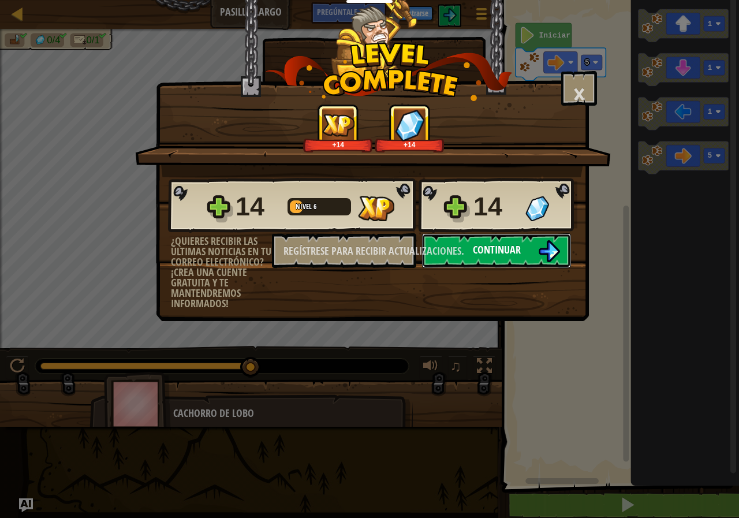
click at [517, 244] on font "Continuar" at bounding box center [497, 250] width 48 height 14
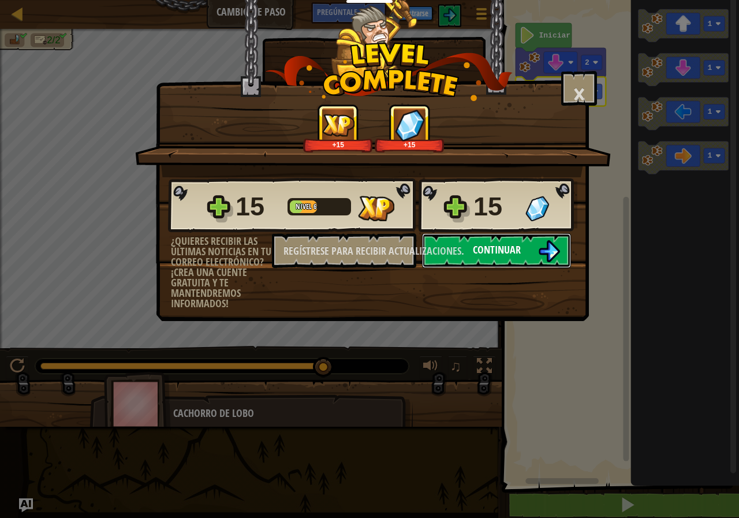
click at [493, 246] on font "Continuar" at bounding box center [497, 250] width 48 height 14
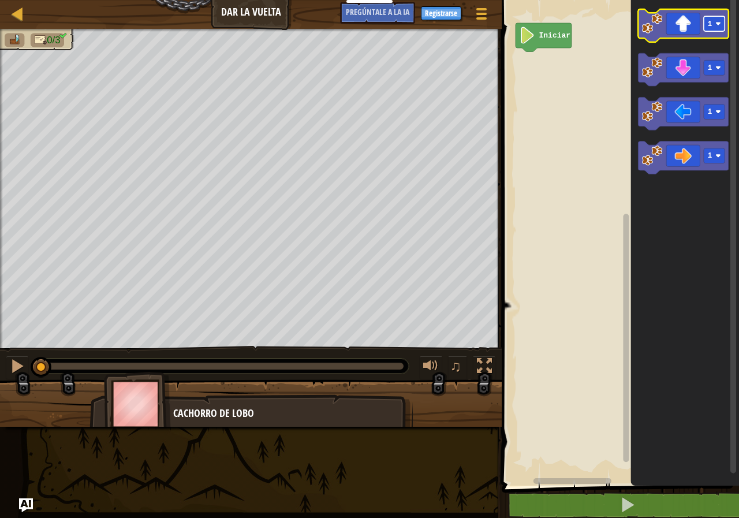
click at [711, 27] on text "1" at bounding box center [710, 24] width 5 height 9
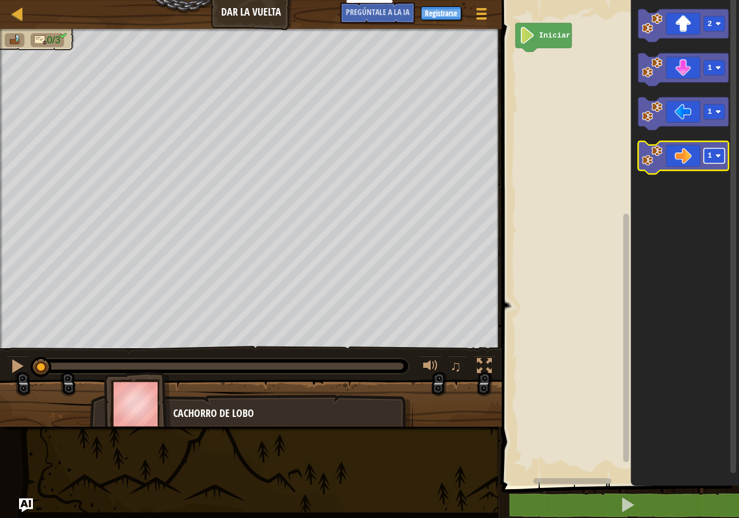
click at [714, 158] on rect "Espacio de trabajo de Blockly" at bounding box center [714, 155] width 21 height 15
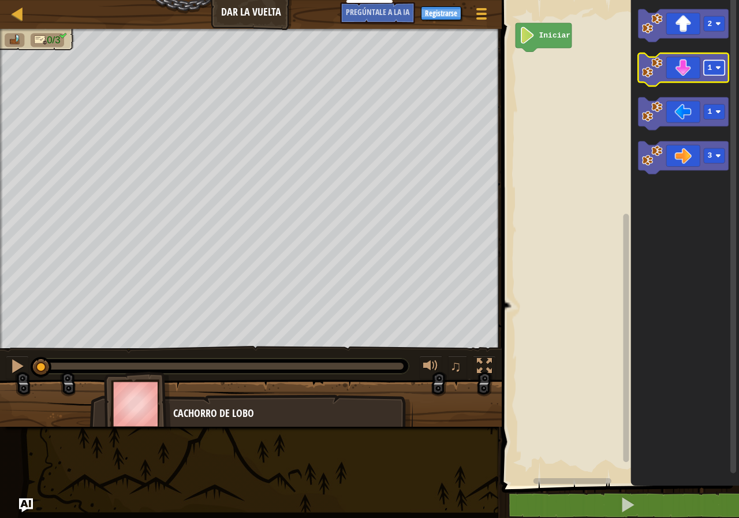
click at [712, 71] on text "1" at bounding box center [710, 68] width 5 height 9
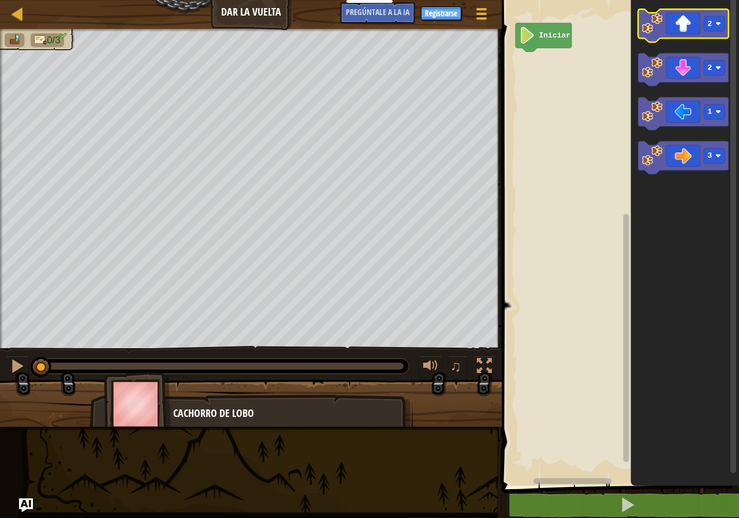
click at [672, 23] on icon "Espacio de trabajo de Blockly" at bounding box center [683, 25] width 90 height 33
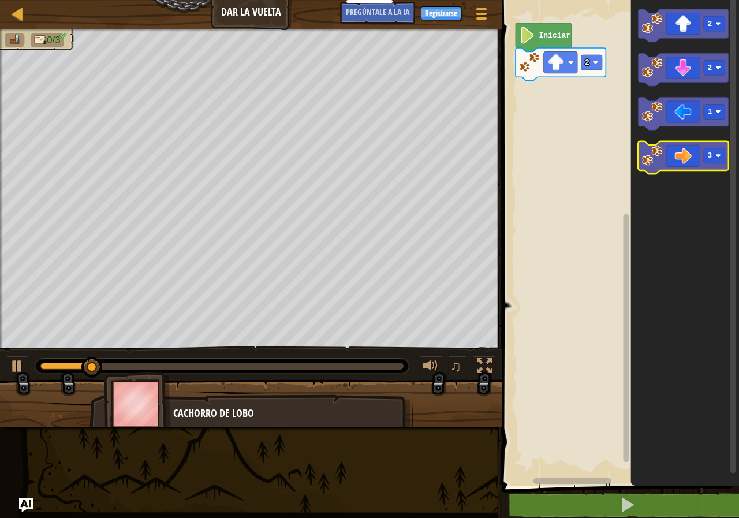
click at [683, 152] on icon "Espacio de trabajo de Blockly" at bounding box center [683, 158] width 90 height 33
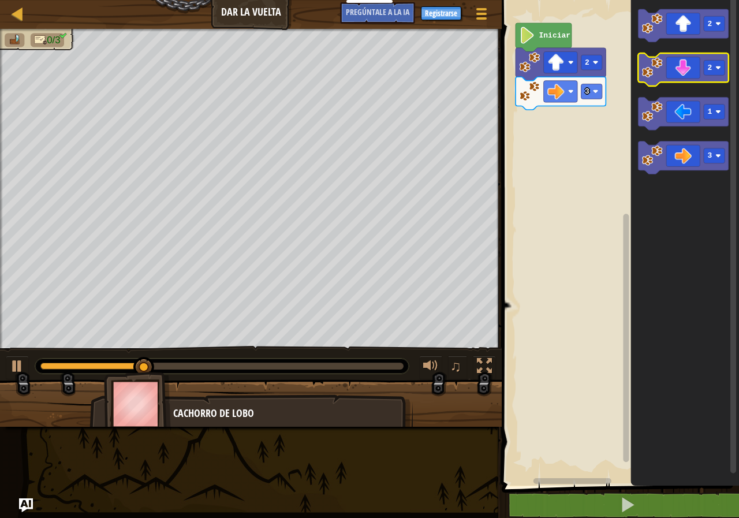
click at [680, 75] on icon "Espacio de trabajo de Blockly" at bounding box center [683, 69] width 90 height 33
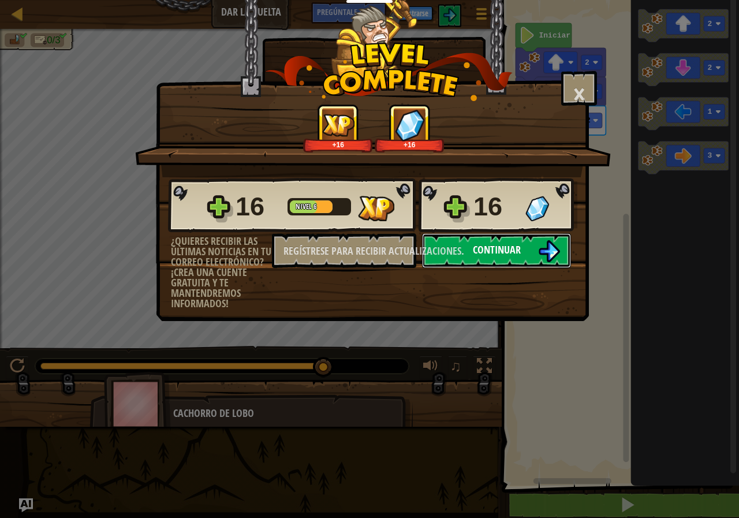
click at [504, 250] on font "Continuar" at bounding box center [497, 250] width 48 height 14
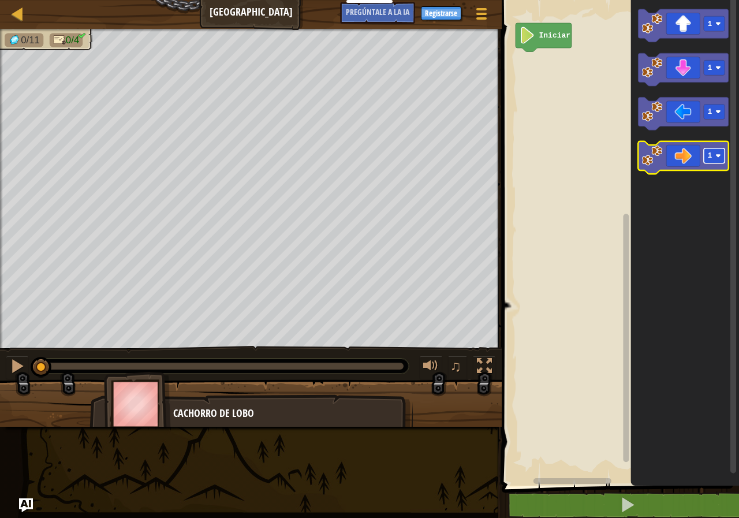
click at [710, 159] on text "1" at bounding box center [710, 155] width 5 height 9
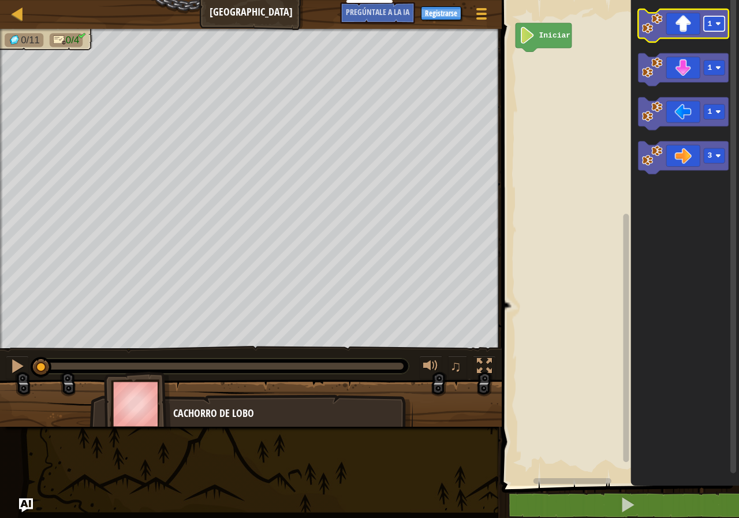
click at [713, 25] on rect "Espacio de trabajo de Blockly" at bounding box center [714, 23] width 21 height 15
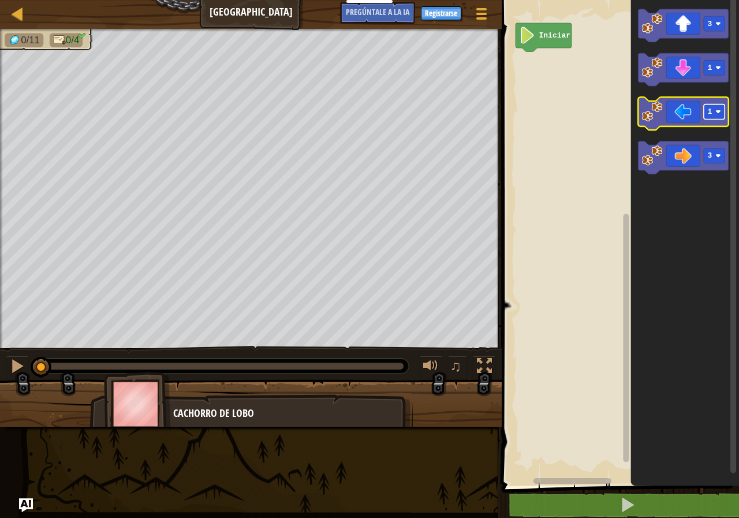
click at [712, 110] on text "1" at bounding box center [710, 111] width 5 height 9
click at [712, 79] on icon "Espacio de trabajo de Blockly" at bounding box center [683, 69] width 90 height 33
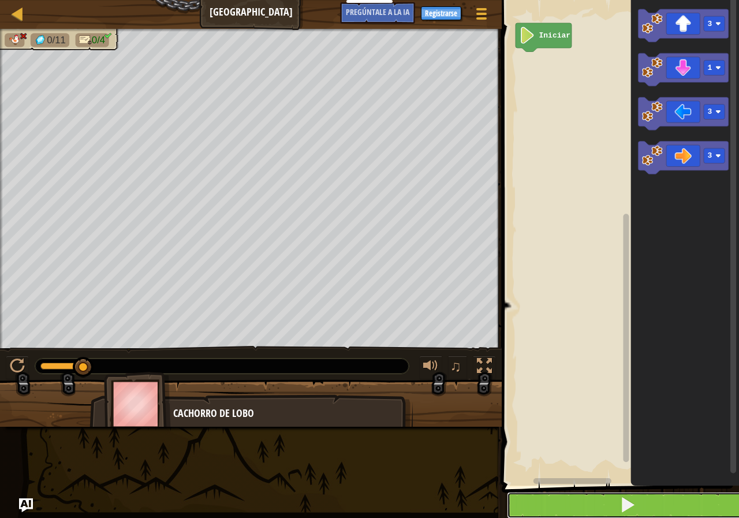
click at [679, 499] on button at bounding box center [627, 505] width 241 height 27
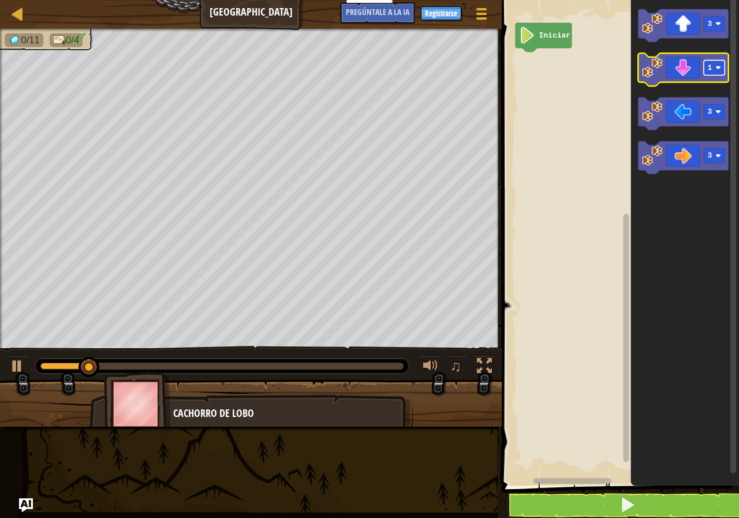
click at [711, 69] on text "1" at bounding box center [710, 68] width 5 height 9
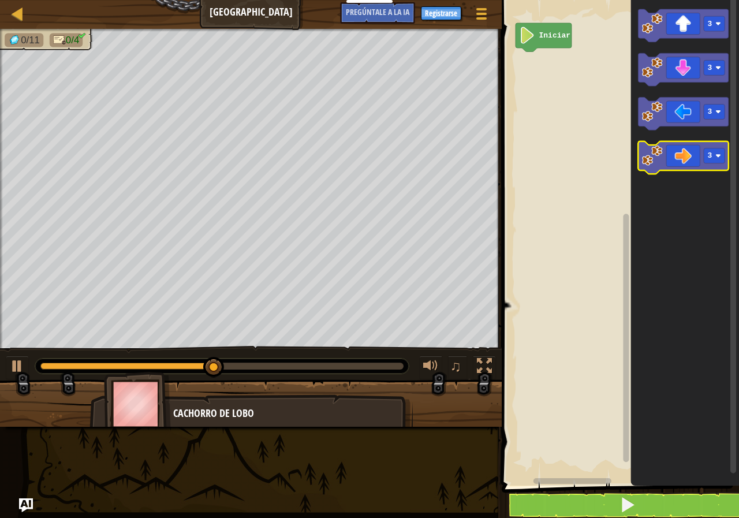
click at [690, 161] on icon "Espacio de trabajo de Blockly" at bounding box center [683, 158] width 90 height 33
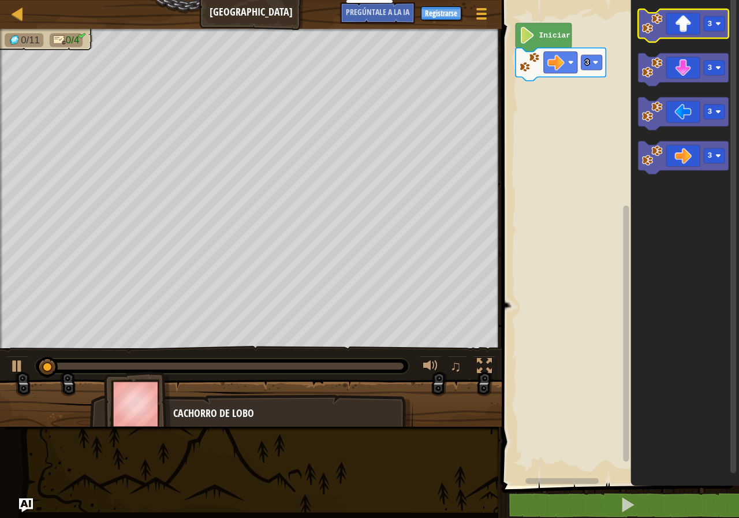
click at [675, 30] on icon "Espacio de trabajo de Blockly" at bounding box center [683, 25] width 90 height 33
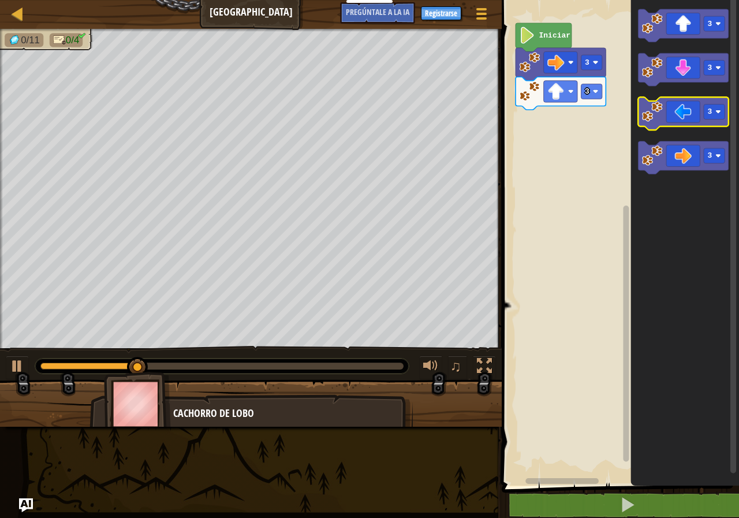
click at [681, 115] on icon "Espacio de trabajo de Blockly" at bounding box center [683, 113] width 90 height 33
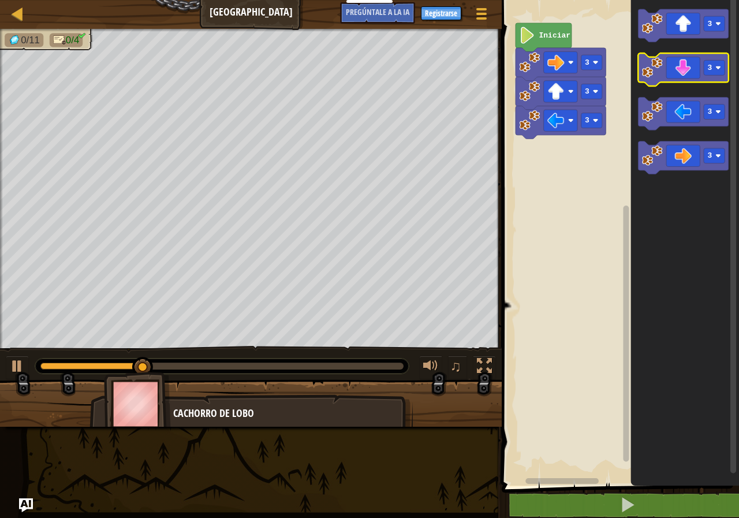
click at [678, 76] on icon "Espacio de trabajo de Blockly" at bounding box center [683, 69] width 90 height 33
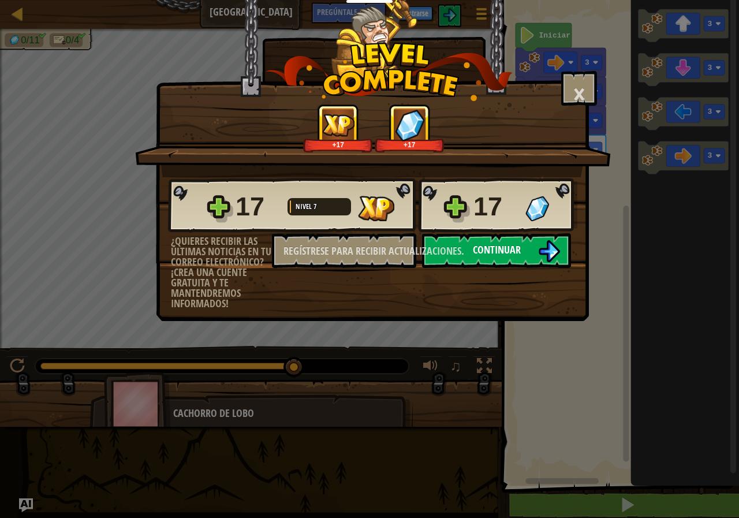
click at [507, 246] on font "Continuar" at bounding box center [497, 250] width 48 height 14
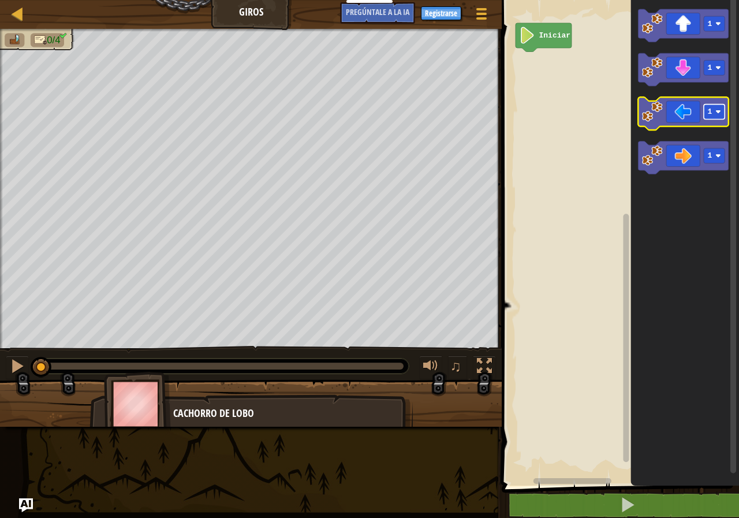
click at [716, 116] on rect "Espacio de trabajo de Blockly" at bounding box center [714, 112] width 21 height 15
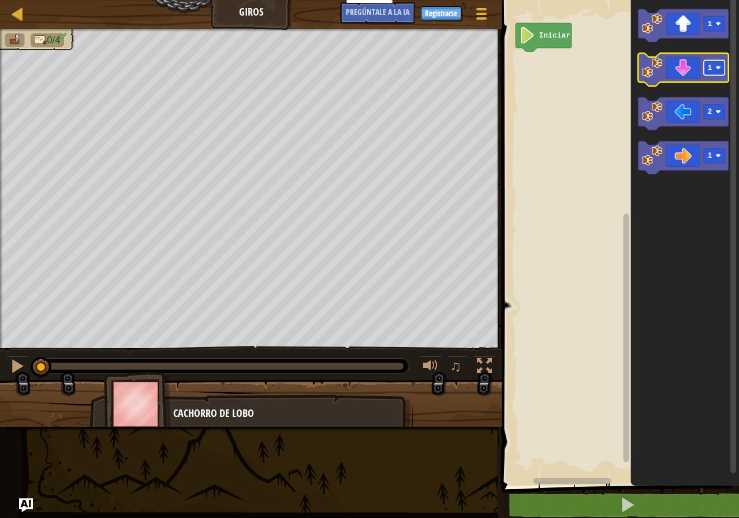
click at [713, 64] on rect "Espacio de trabajo de Blockly" at bounding box center [714, 67] width 21 height 15
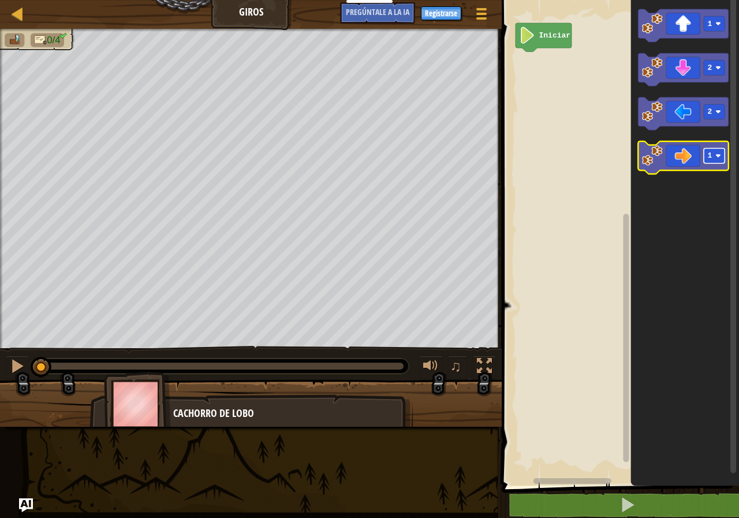
click at [707, 157] on rect "Espacio de trabajo de Blockly" at bounding box center [714, 155] width 21 height 15
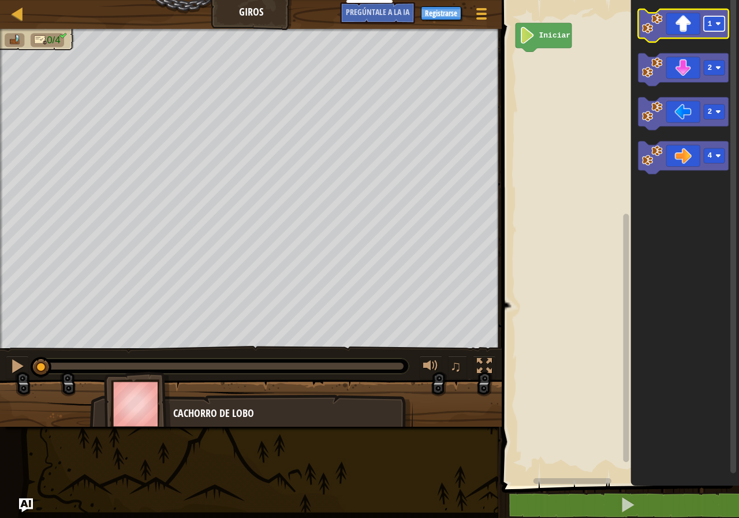
click at [712, 25] on rect "Espacio de trabajo de Blockly" at bounding box center [714, 23] width 21 height 15
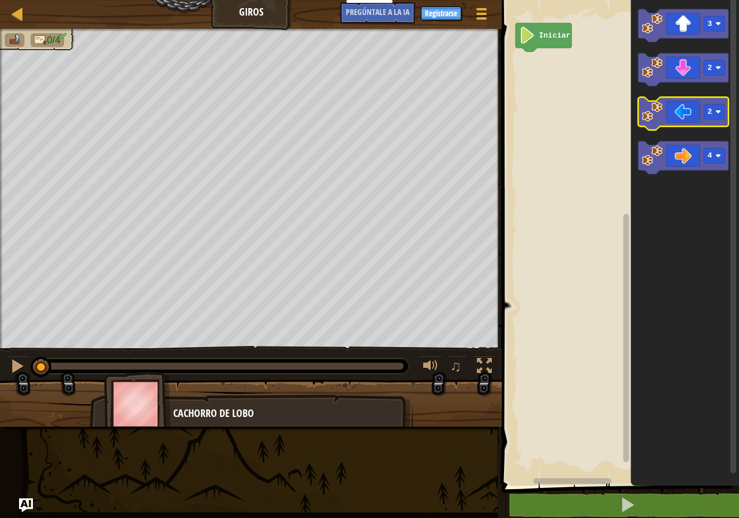
click at [696, 118] on icon "Espacio de trabajo de Blockly" at bounding box center [683, 113] width 90 height 33
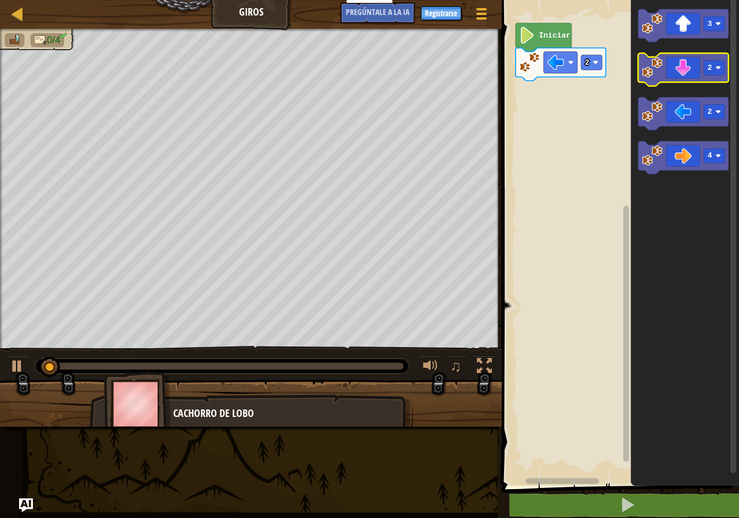
click at [689, 70] on icon "Espacio de trabajo de Blockly" at bounding box center [683, 69] width 90 height 33
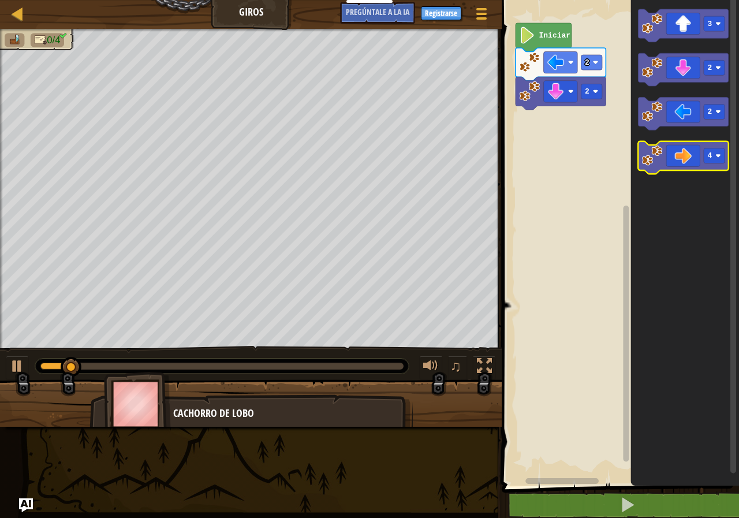
click at [680, 166] on icon "Espacio de trabajo de Blockly" at bounding box center [683, 158] width 90 height 33
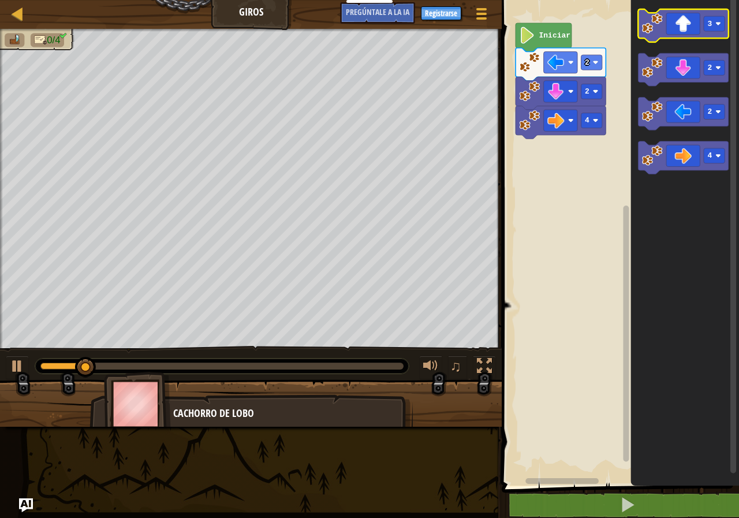
click at [671, 29] on icon "Espacio de trabajo de Blockly" at bounding box center [683, 25] width 90 height 33
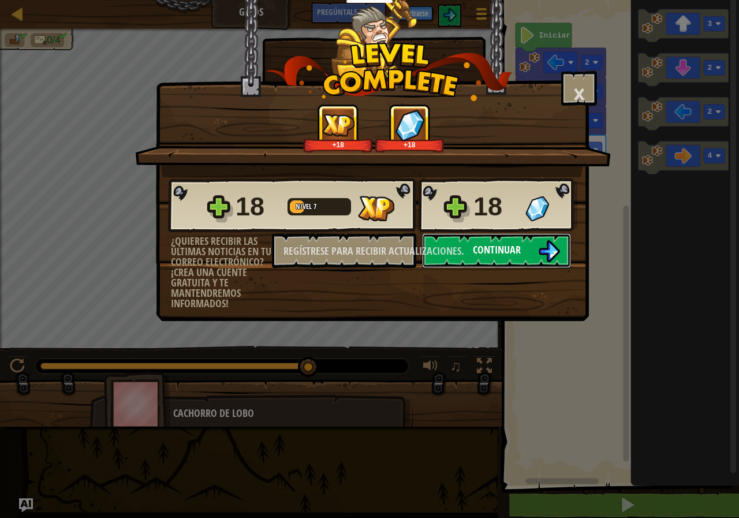
click at [515, 244] on font "Continuar" at bounding box center [497, 250] width 48 height 14
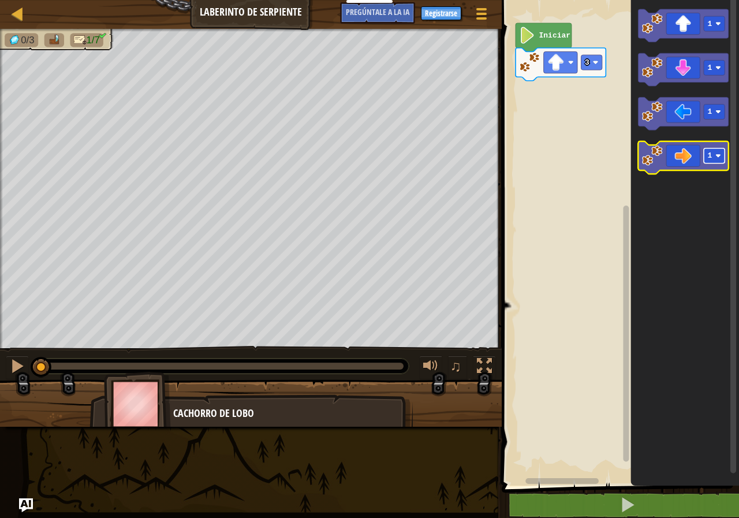
click at [718, 159] on rect "Espacio de trabajo de Blockly" at bounding box center [714, 155] width 21 height 15
click at [676, 155] on icon "Espacio de trabajo de Blockly" at bounding box center [683, 158] width 90 height 33
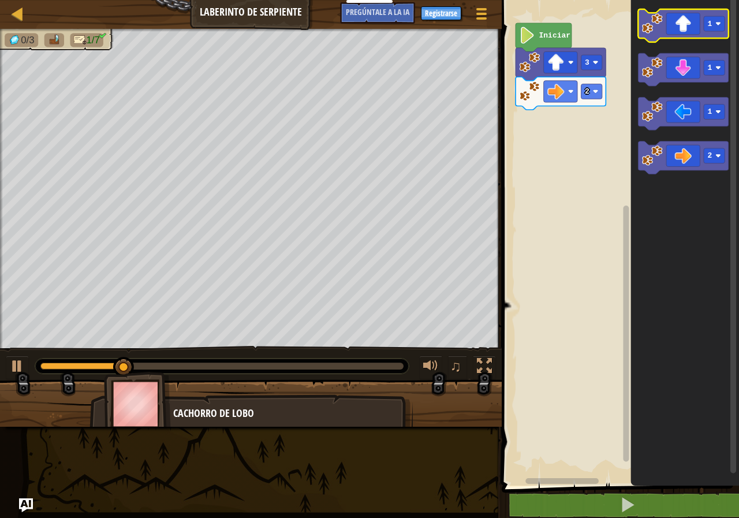
click at [696, 33] on icon "Espacio de trabajo de Blockly" at bounding box center [683, 25] width 90 height 33
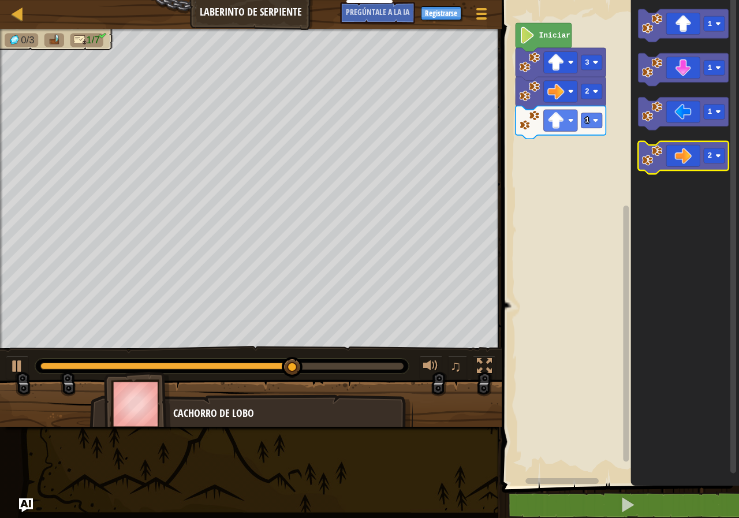
click at [690, 161] on icon "Espacio de trabajo de Blockly" at bounding box center [683, 158] width 90 height 33
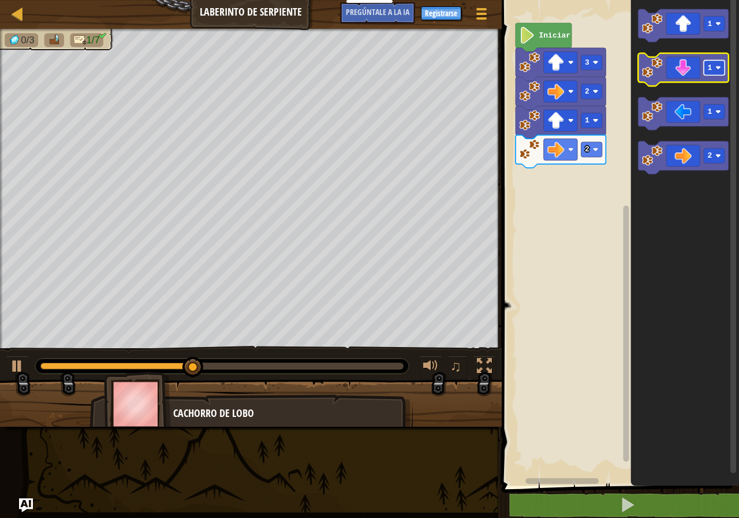
click at [709, 67] on text "1" at bounding box center [710, 68] width 5 height 9
click at [689, 73] on icon "Espacio de trabajo de Blockly" at bounding box center [683, 69] width 90 height 33
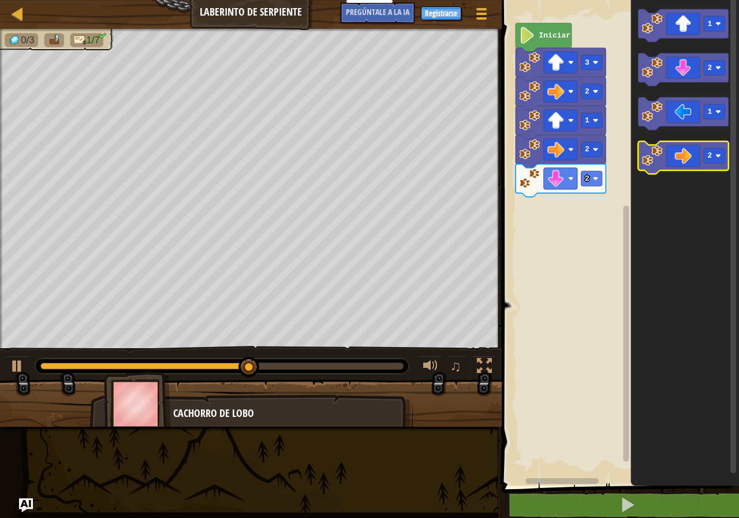
click at [692, 154] on icon "Espacio de trabajo de Blockly" at bounding box center [683, 158] width 90 height 33
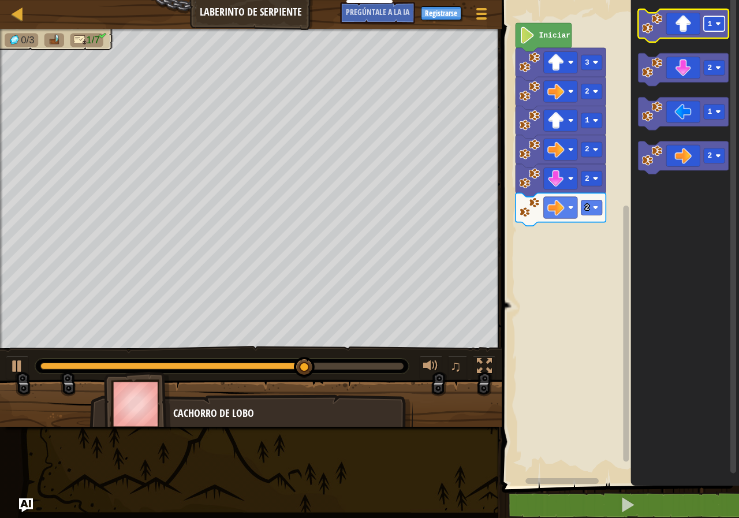
click at [719, 28] on rect "Espacio de trabajo de Blockly" at bounding box center [714, 23] width 21 height 15
click at [676, 27] on icon "Espacio de trabajo de Blockly" at bounding box center [683, 25] width 90 height 33
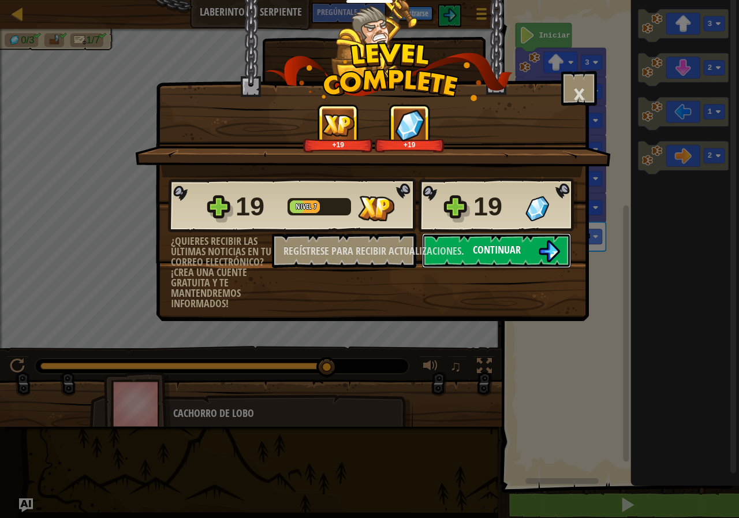
click at [512, 244] on font "Continuar" at bounding box center [497, 250] width 48 height 14
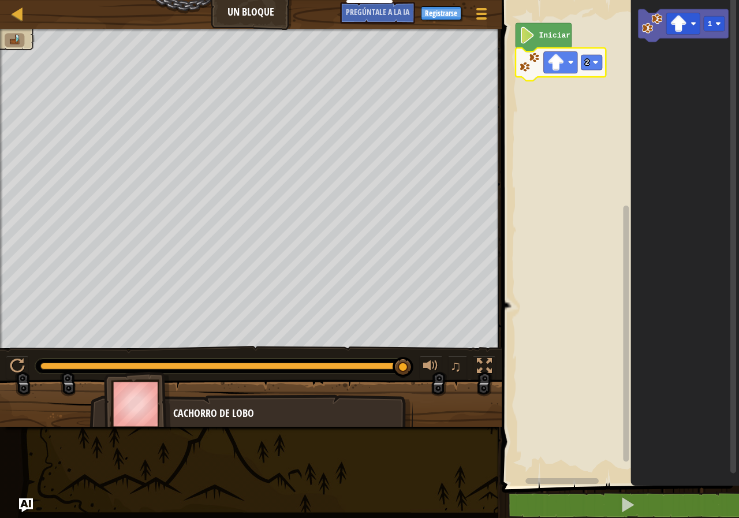
click at [6, 34] on li at bounding box center [15, 41] width 20 height 14
click at [16, 46] on li at bounding box center [15, 41] width 20 height 14
click at [162, 503] on div "Mapa Un bloque Menú del [DEMOGRAPHIC_DATA] Registrarse [DEMOGRAPHIC_DATA] a la …" at bounding box center [369, 259] width 739 height 518
click at [690, 23] on rect "Espacio de trabajo de Blockly" at bounding box center [684, 23] width 34 height 21
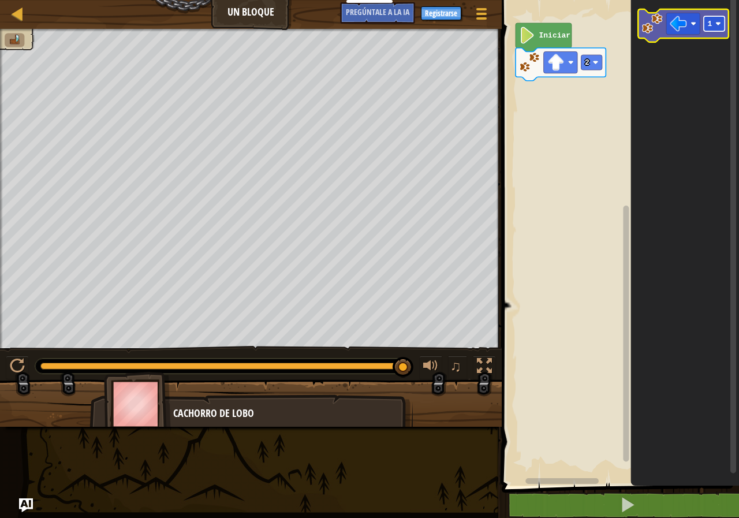
click at [709, 26] on text "1" at bounding box center [710, 24] width 5 height 9
click at [661, 24] on image "Espacio de trabajo de Blockly" at bounding box center [652, 23] width 21 height 21
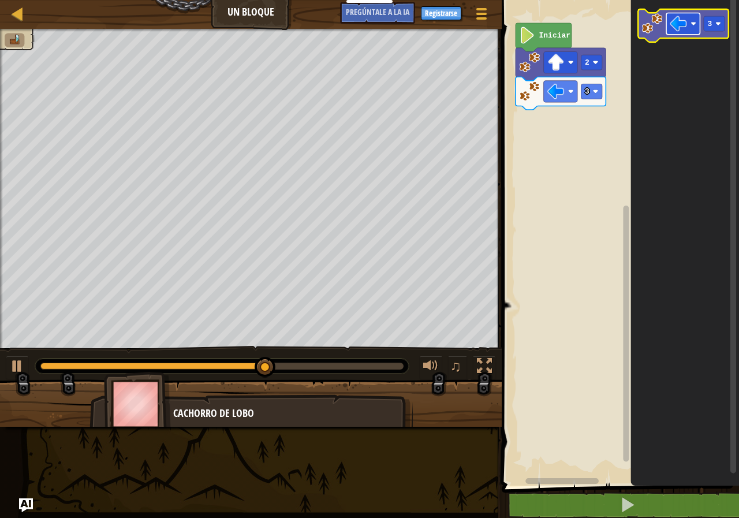
click at [675, 22] on image "Espacio de trabajo de Blockly" at bounding box center [679, 23] width 17 height 17
click at [709, 27] on text "3" at bounding box center [710, 24] width 5 height 9
click at [641, 23] on icon "Espacio de trabajo de Blockly" at bounding box center [683, 25] width 90 height 33
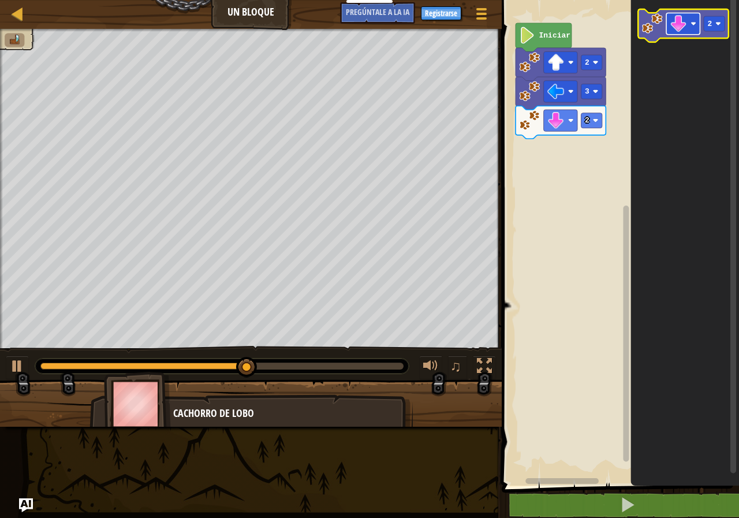
click at [670, 26] on g "Espacio de trabajo de Blockly" at bounding box center [684, 23] width 34 height 21
click at [711, 24] on text "2" at bounding box center [710, 24] width 5 height 9
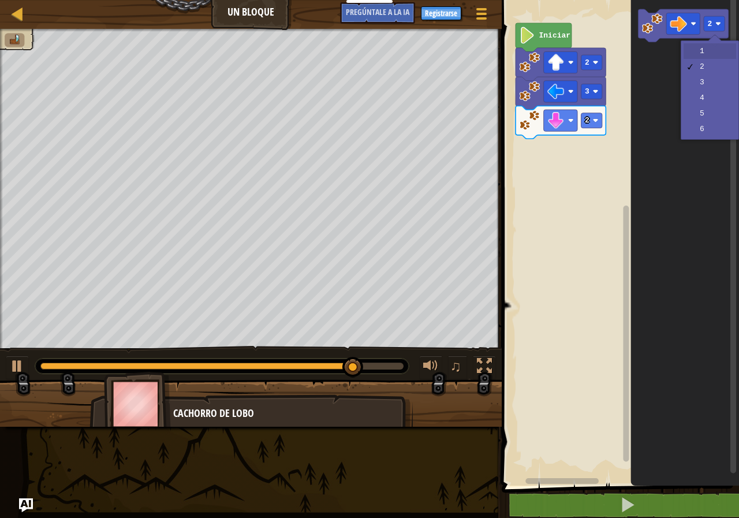
drag, startPoint x: 712, startPoint y: 50, endPoint x: 694, endPoint y: 42, distance: 19.9
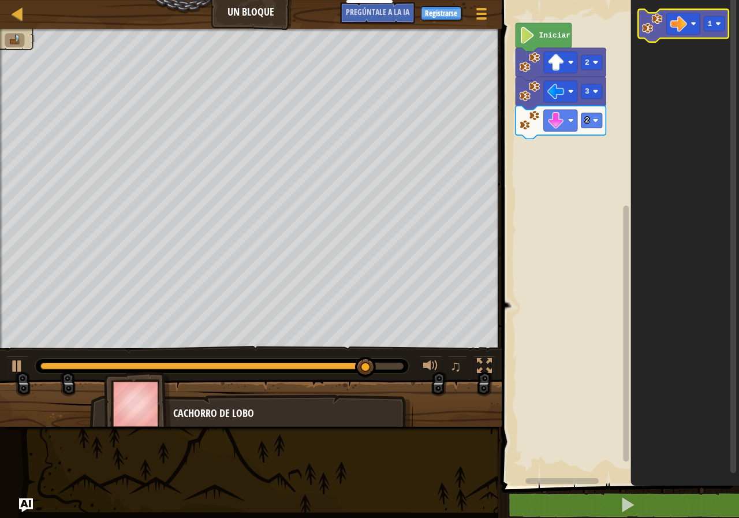
click at [661, 25] on image "Espacio de trabajo de Blockly" at bounding box center [652, 23] width 21 height 21
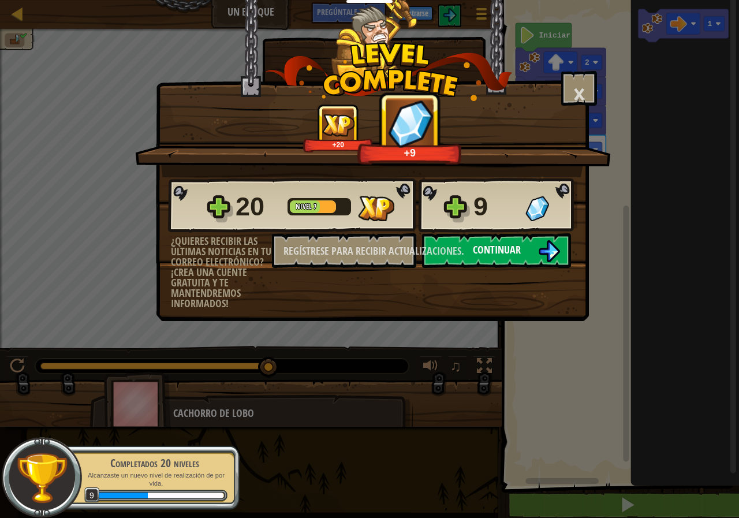
click at [489, 247] on font "Continuar" at bounding box center [497, 250] width 48 height 14
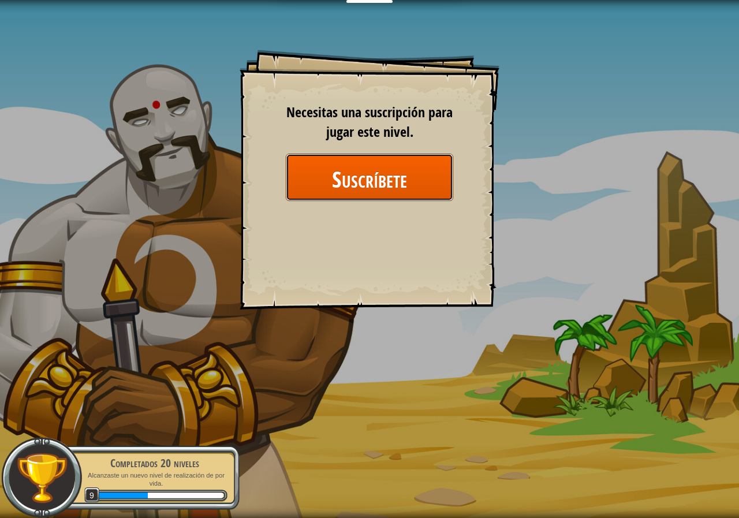
click at [375, 190] on font "Suscríbete" at bounding box center [369, 178] width 75 height 31
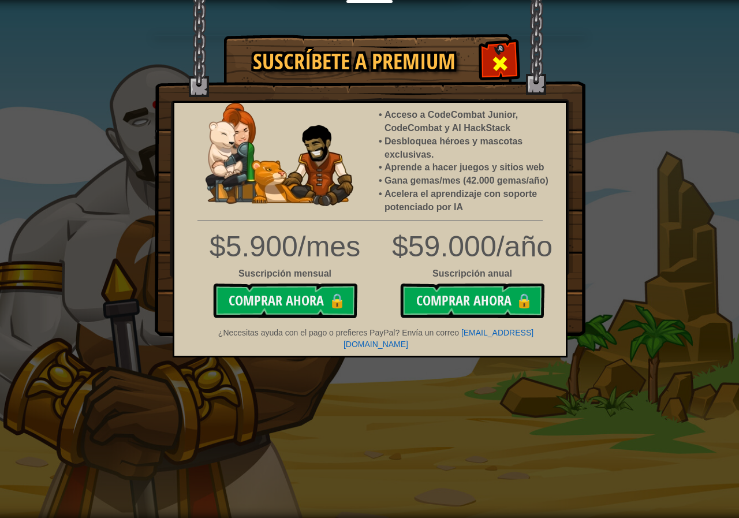
click at [488, 59] on div at bounding box center [500, 62] width 36 height 36
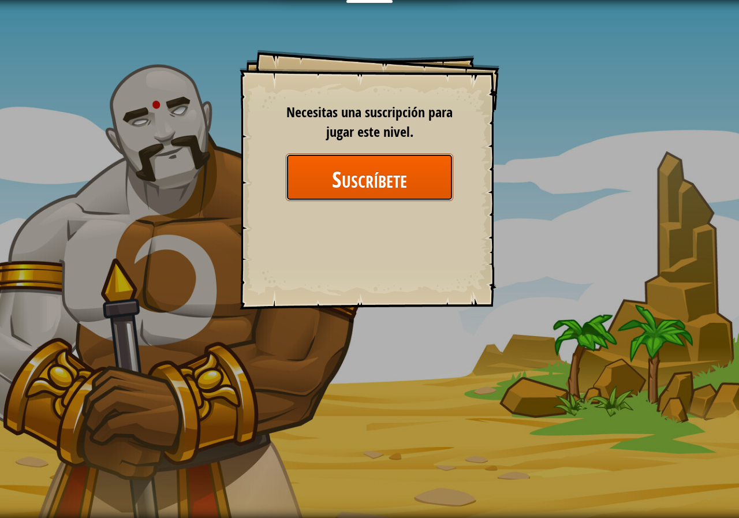
click at [348, 181] on font "Suscríbete" at bounding box center [369, 178] width 75 height 31
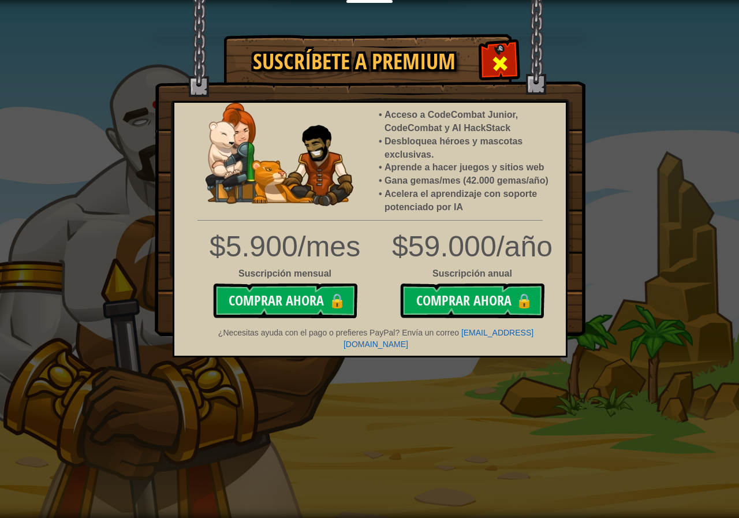
click at [495, 50] on div at bounding box center [500, 62] width 36 height 36
